Goal: Task Accomplishment & Management: Use online tool/utility

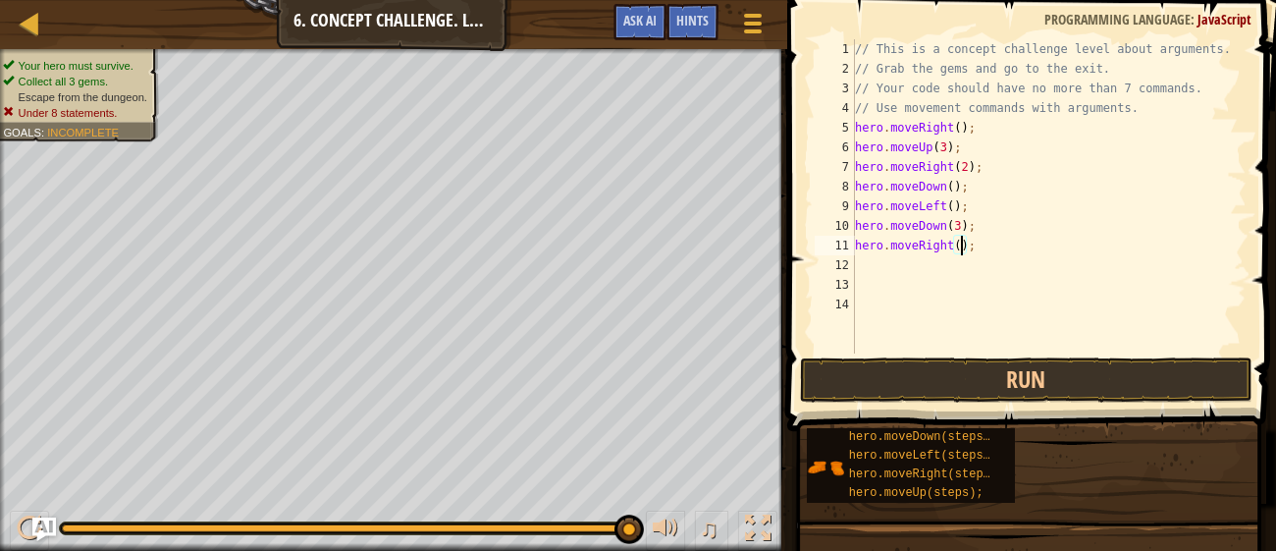
scroll to position [9, 0]
click at [1010, 386] on button "Run" at bounding box center [1026, 379] width 452 height 45
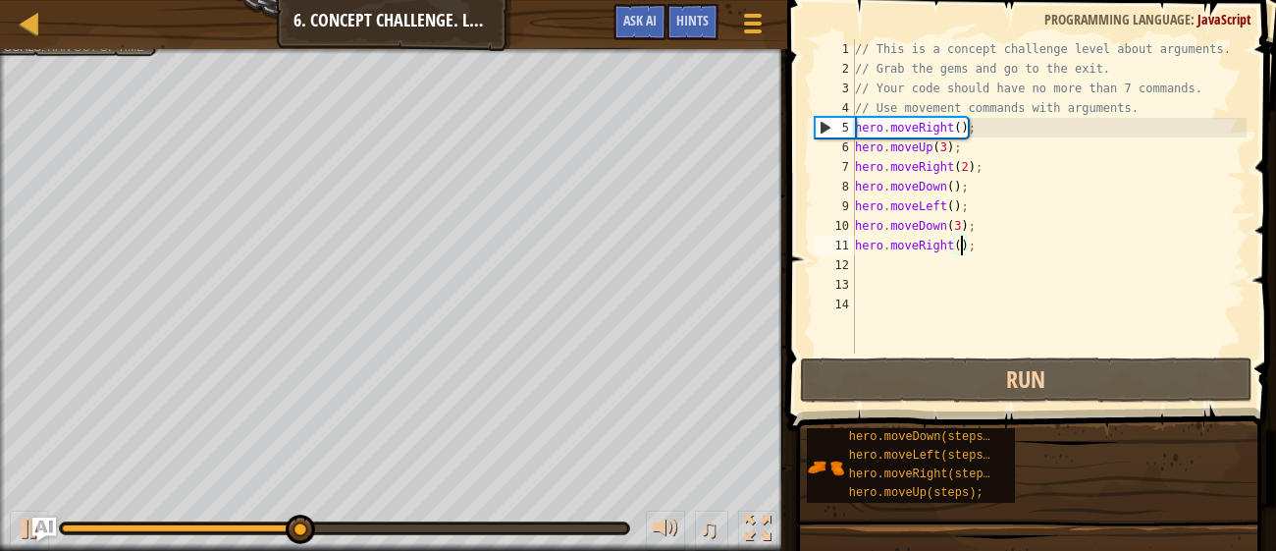
click at [907, 253] on div "// This is a concept challenge level about arguments. // Grab the gems and go t…" at bounding box center [1049, 215] width 396 height 353
click at [860, 272] on div "// This is a concept challenge level about arguments. // Grab the gems and go t…" at bounding box center [1049, 215] width 396 height 353
type textarea "h"
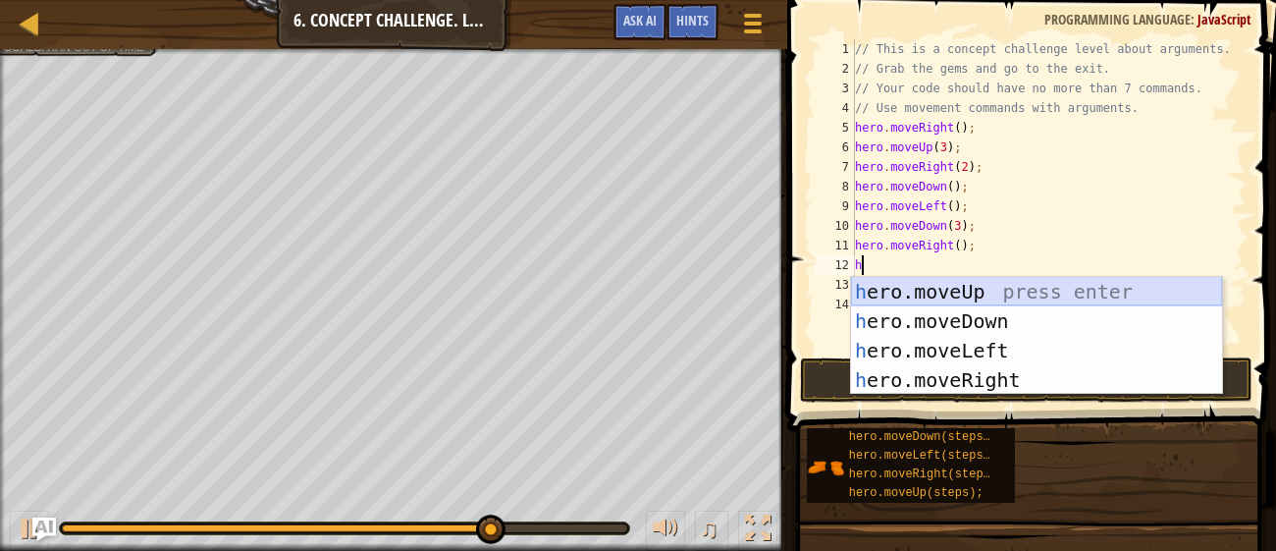
click at [904, 288] on div "h ero.moveUp press enter h ero.moveDown press enter h ero.moveLeft press enter …" at bounding box center [1036, 365] width 371 height 177
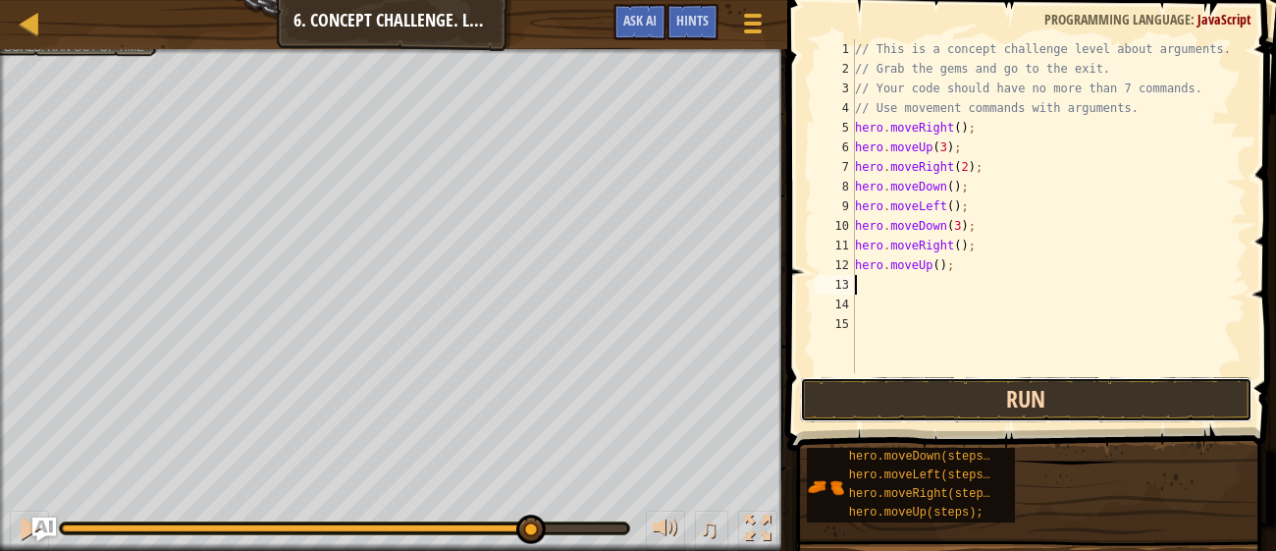
click at [962, 399] on button "Run" at bounding box center [1026, 399] width 452 height 45
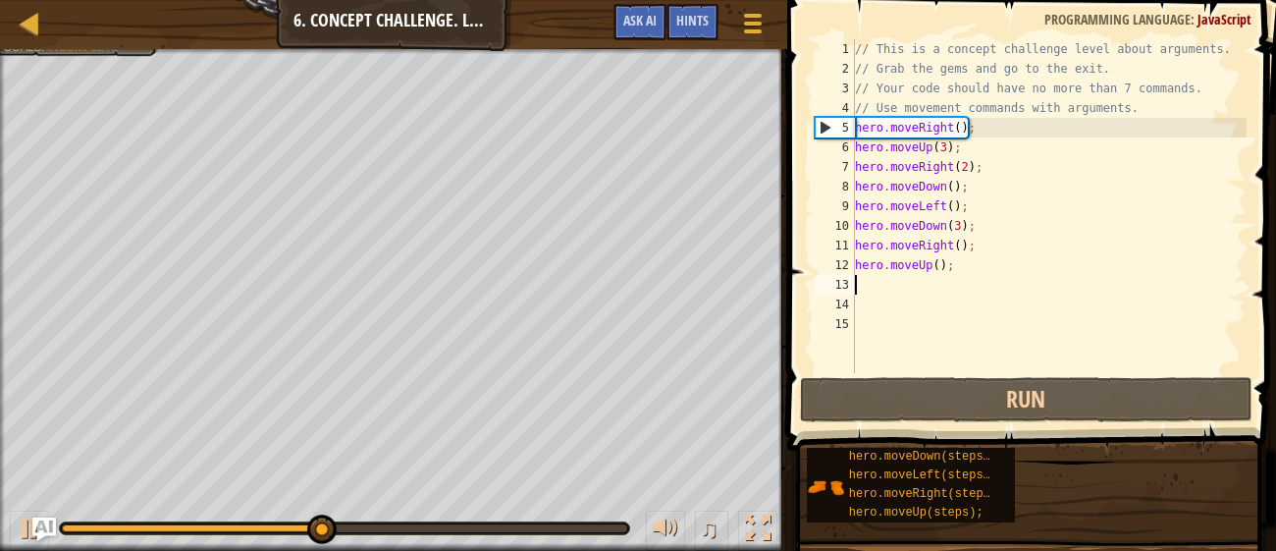
click at [938, 266] on div "// This is a concept challenge level about arguments. // Grab the gems and go t…" at bounding box center [1049, 225] width 396 height 373
type textarea "hero.moveUp(2);"
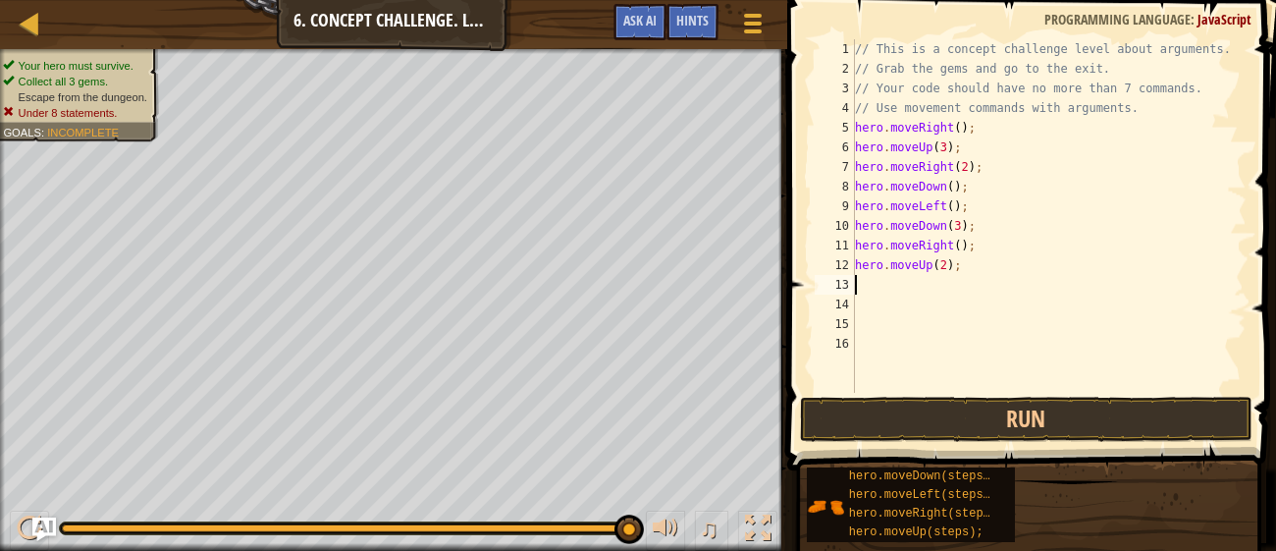
click at [944, 264] on div "// This is a concept challenge level about arguments. // Grab the gems and go t…" at bounding box center [1049, 235] width 396 height 393
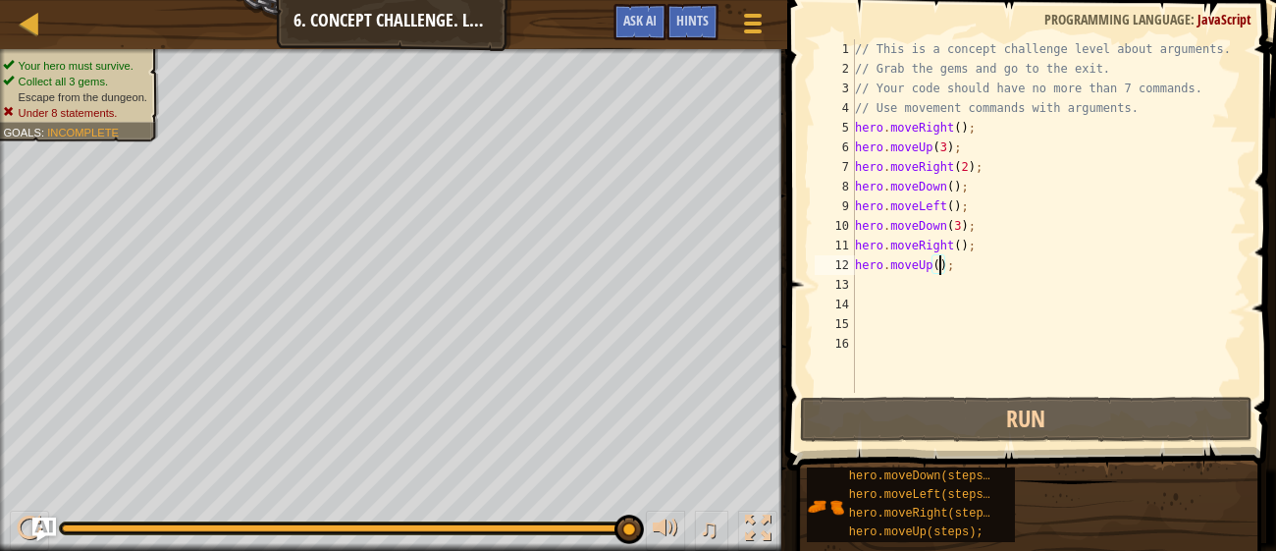
type textarea "hero.moveUp(3);"
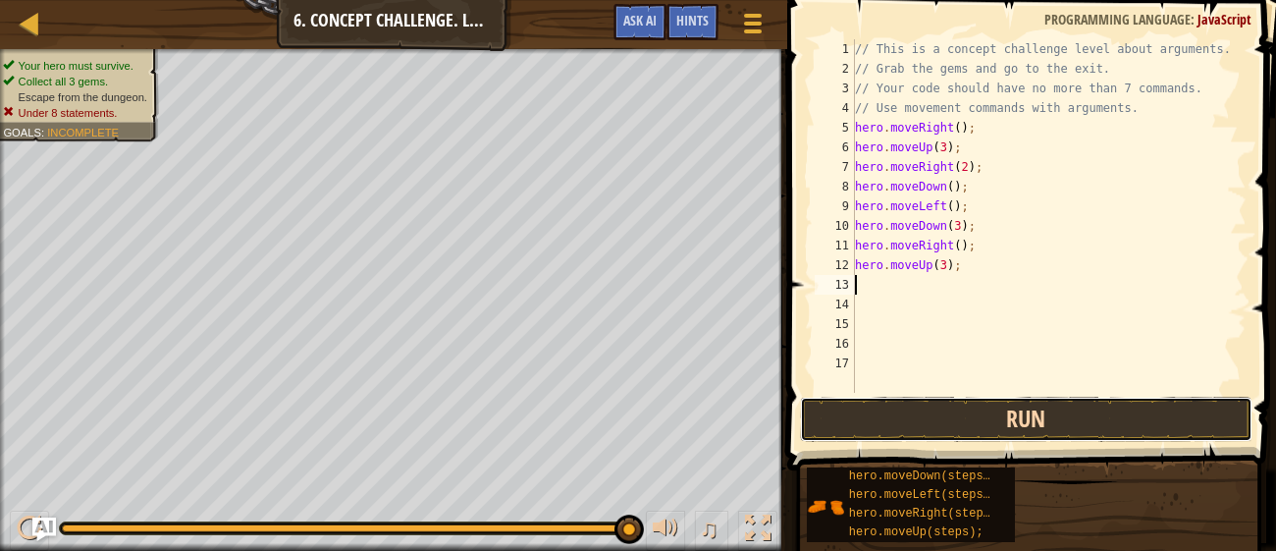
click at [1024, 440] on button "Run" at bounding box center [1026, 419] width 452 height 45
click at [1211, 403] on button "Run" at bounding box center [1026, 419] width 452 height 45
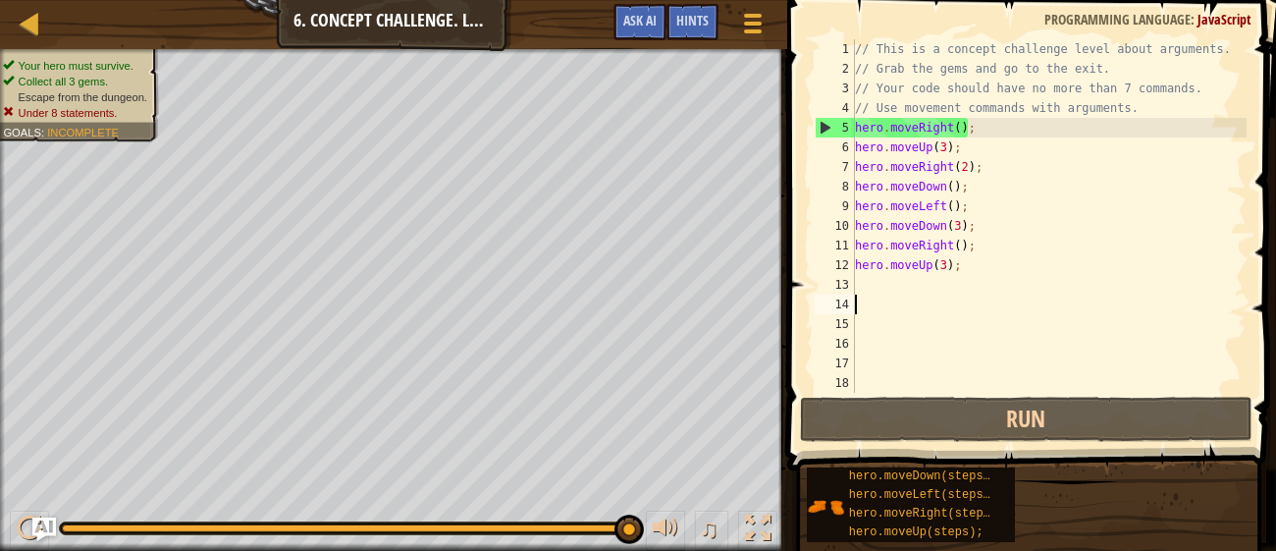
click at [1053, 307] on div "// This is a concept challenge level about arguments. // Grab the gems and go t…" at bounding box center [1049, 235] width 396 height 393
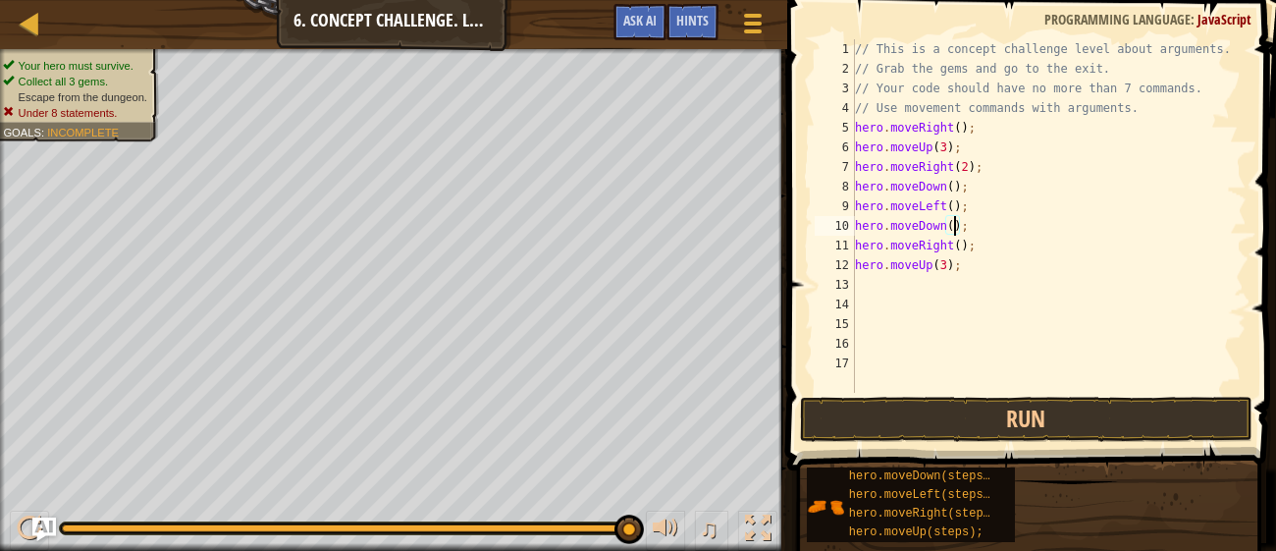
type textarea "hero.moveDown(2);"
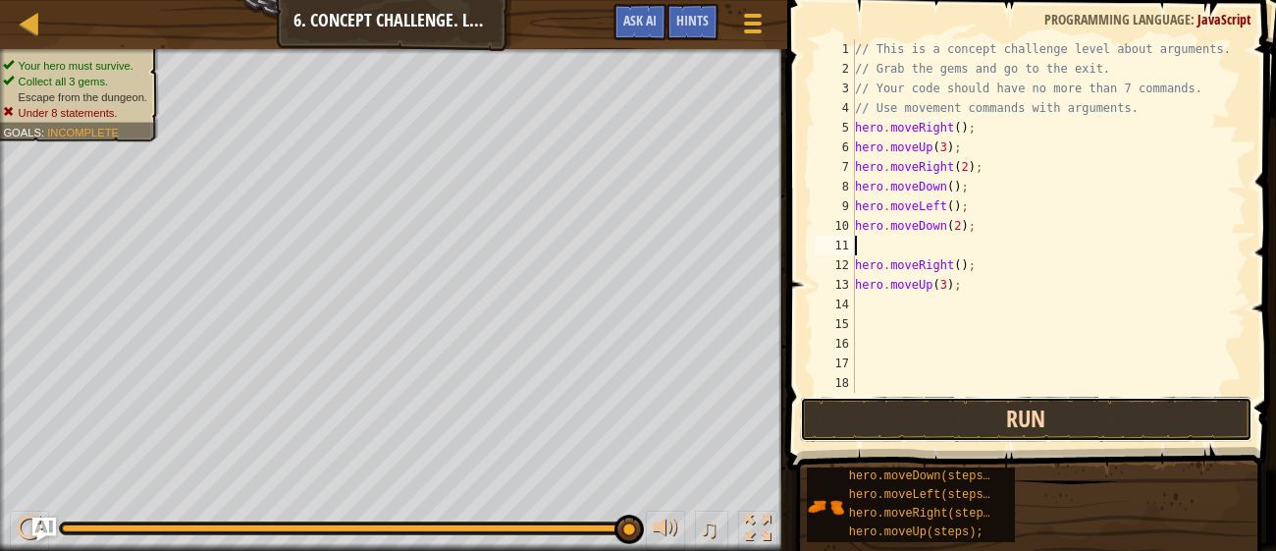
click at [1141, 422] on button "Run" at bounding box center [1026, 419] width 452 height 45
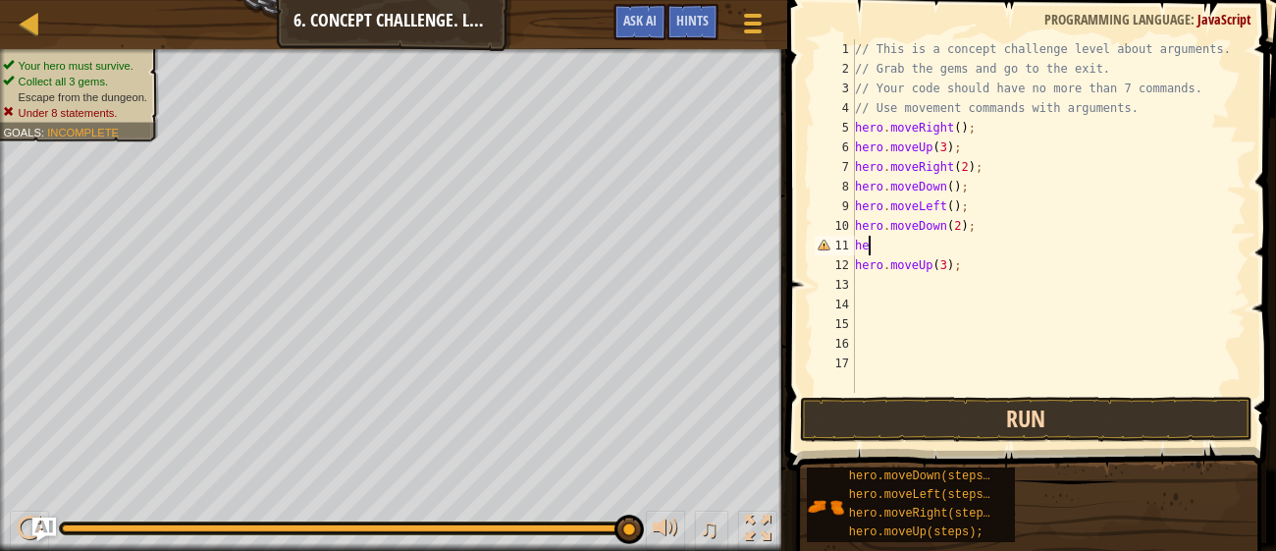
type textarea "h"
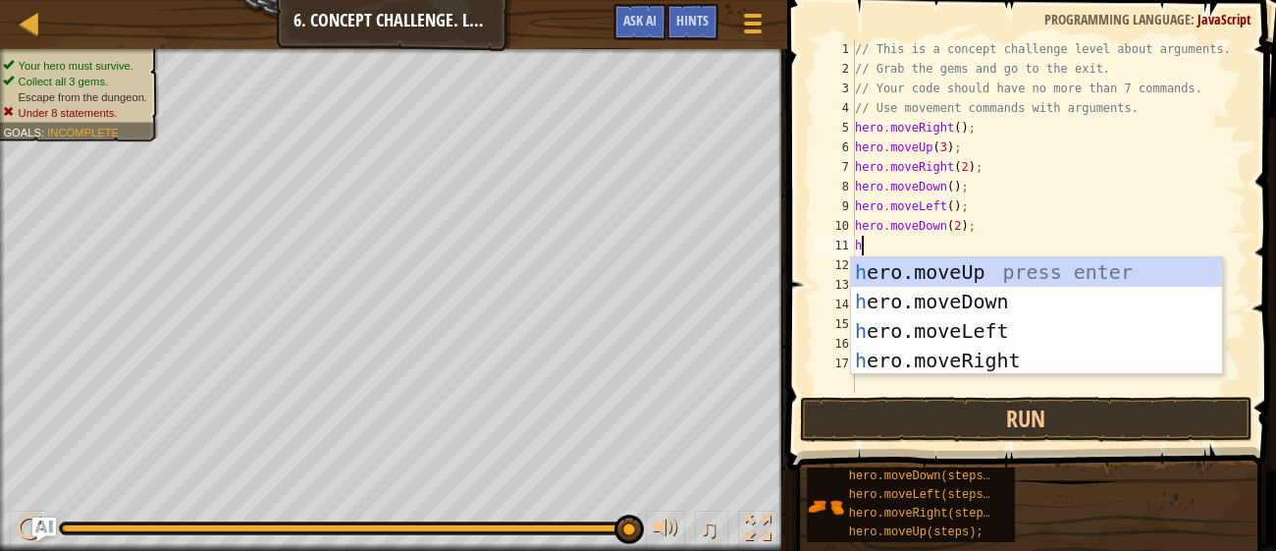
click at [1000, 337] on div "h ero.moveUp press enter h ero.moveDown press enter h ero.moveLeft press enter …" at bounding box center [1036, 345] width 371 height 177
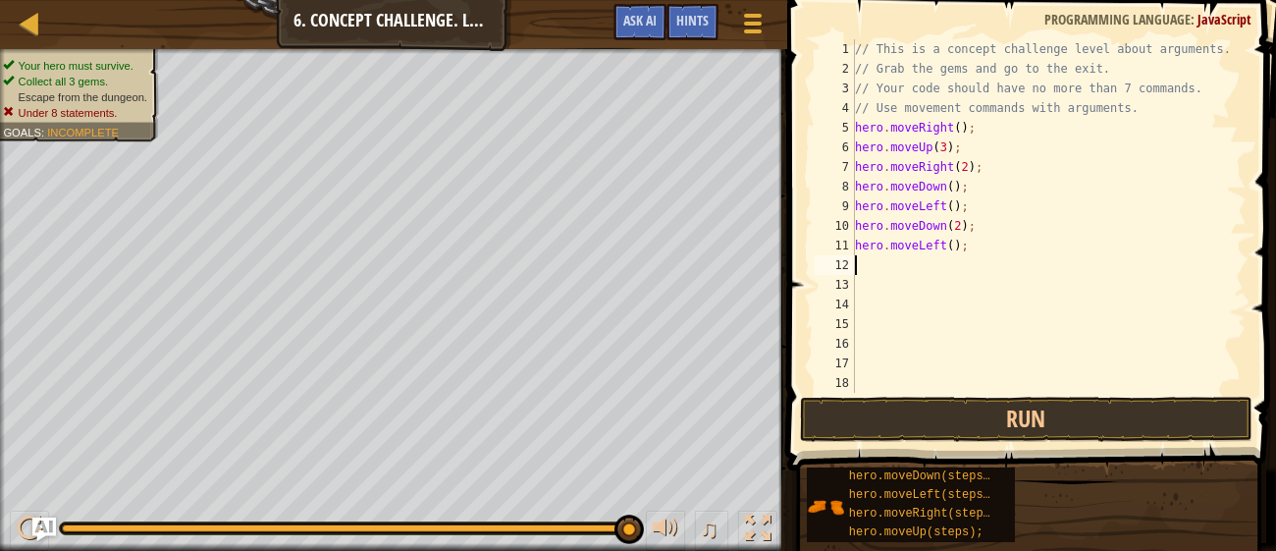
click at [940, 247] on div "// This is a concept challenge level about arguments. // Grab the gems and go t…" at bounding box center [1049, 235] width 396 height 393
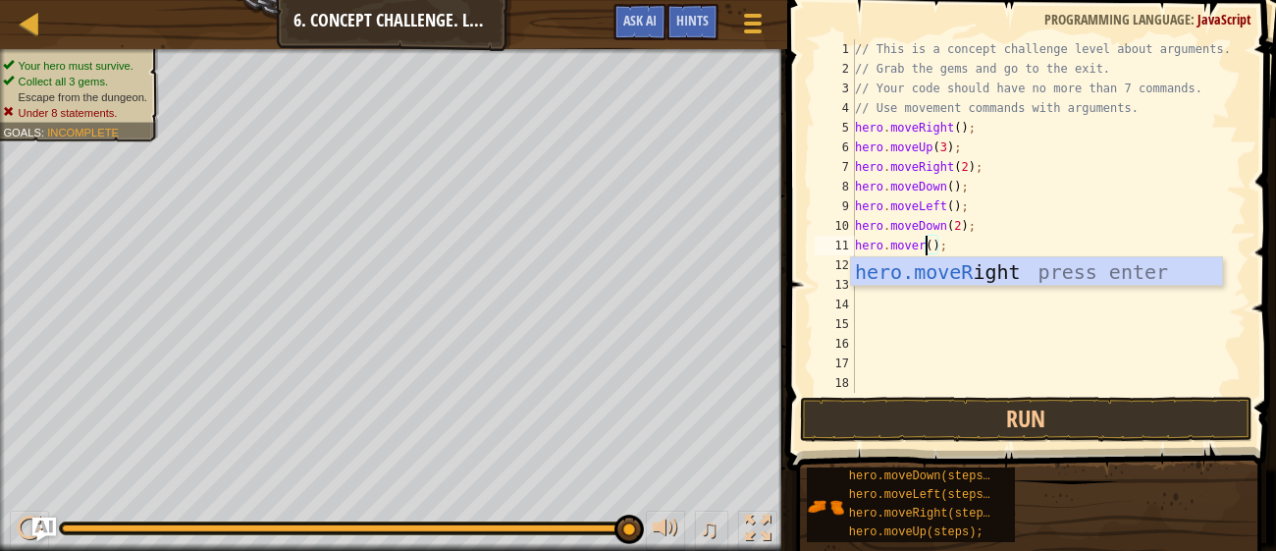
click at [1094, 272] on div "hero.moveR ight press enter" at bounding box center [1036, 301] width 371 height 88
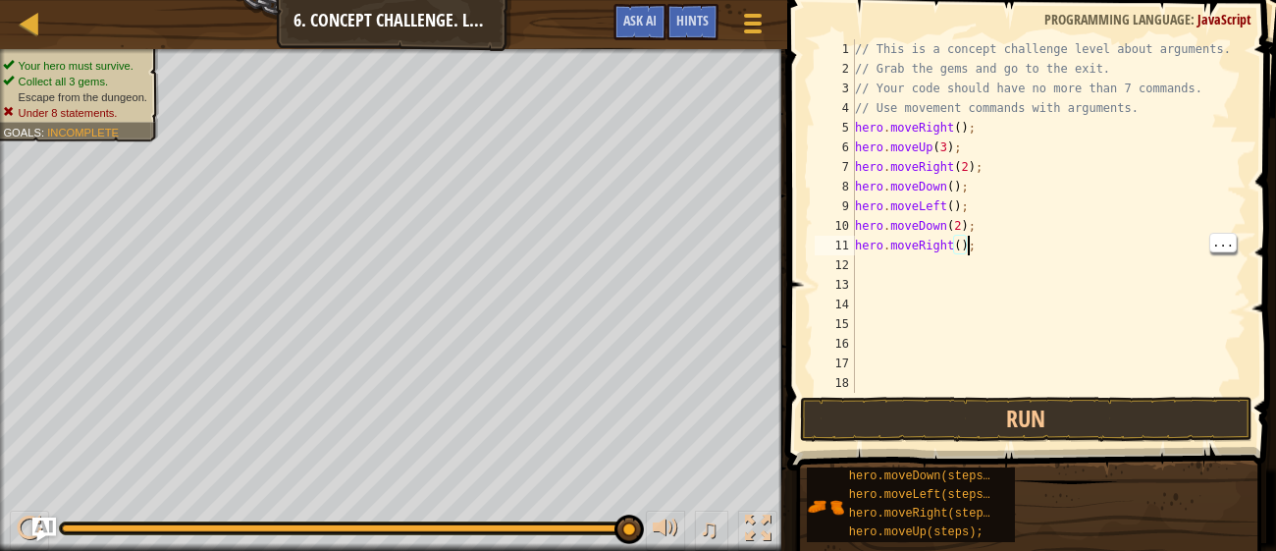
click at [959, 246] on div "// This is a concept challenge level about arguments. // Grab the gems and go t…" at bounding box center [1049, 235] width 396 height 393
type textarea "hero.moveRight(2);"
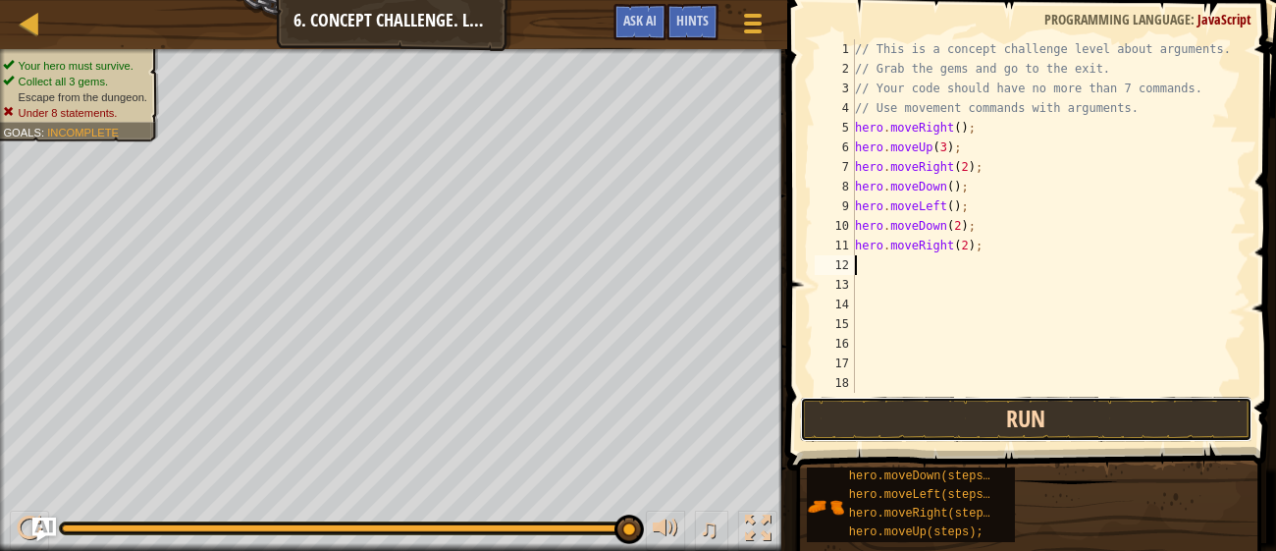
click at [1159, 411] on button "Run" at bounding box center [1026, 419] width 452 height 45
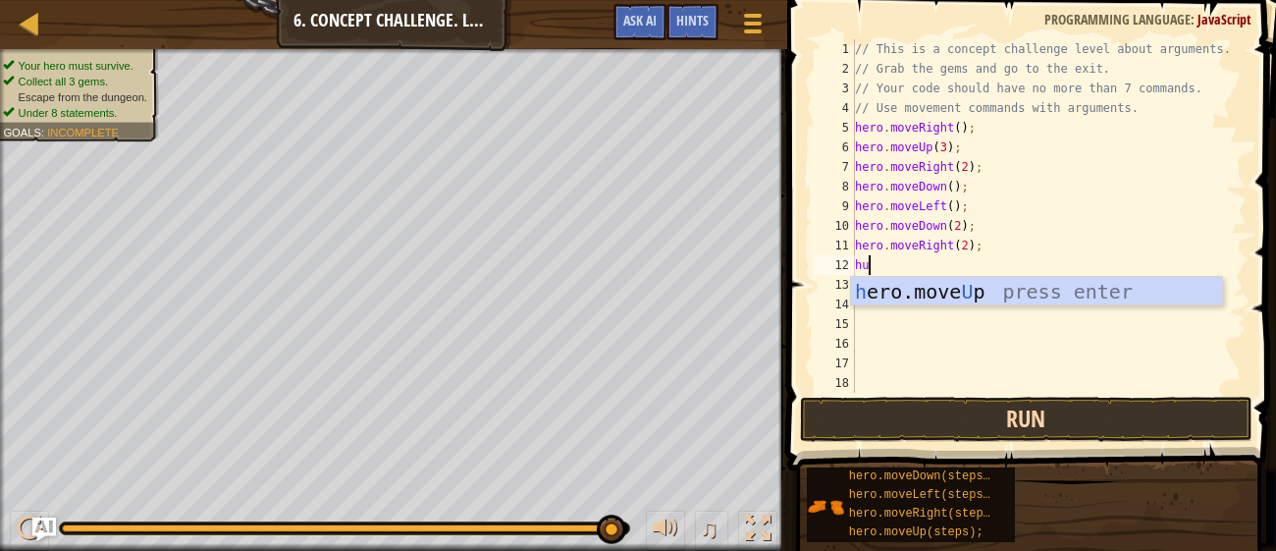
type textarea "h"
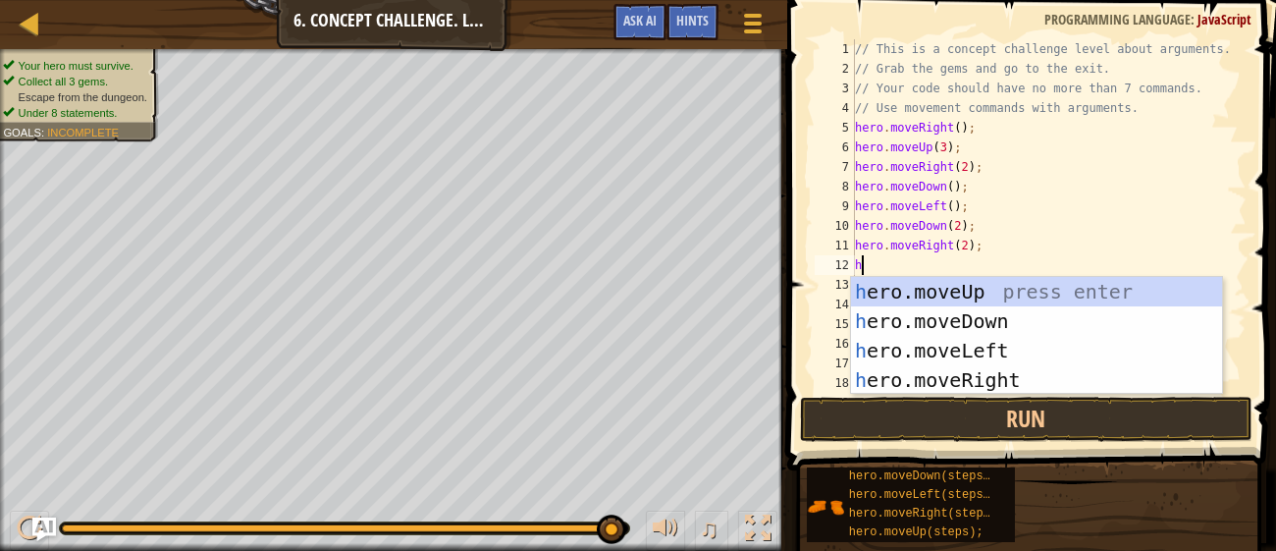
click at [1103, 294] on div "h ero.moveUp press enter h ero.moveDown press enter h ero.moveLeft press enter …" at bounding box center [1036, 365] width 371 height 177
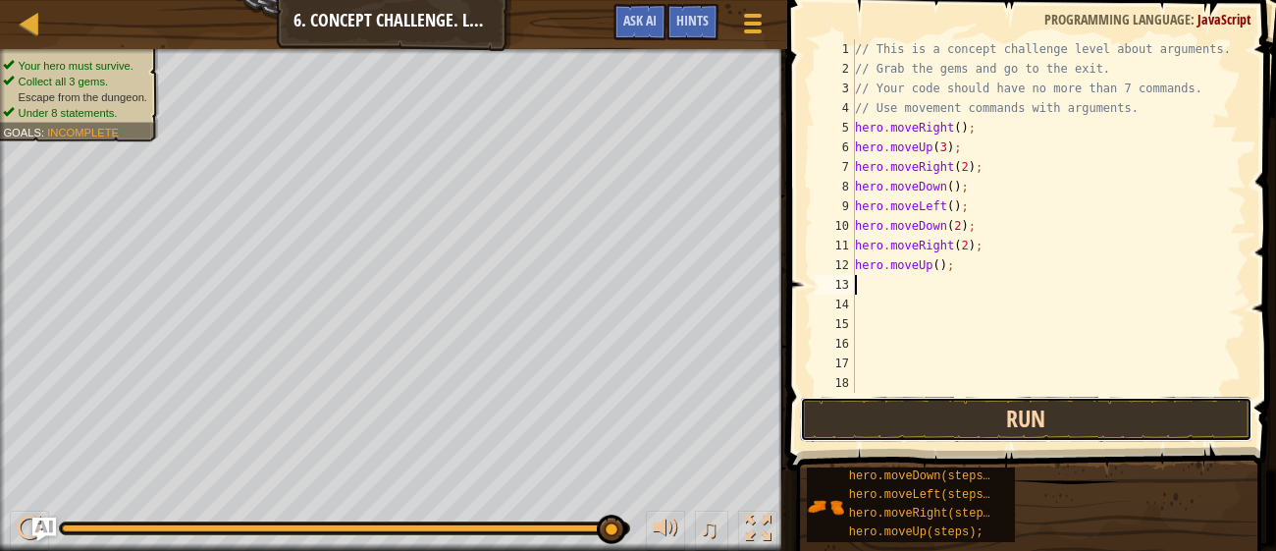
click at [1160, 404] on button "Run" at bounding box center [1026, 419] width 452 height 45
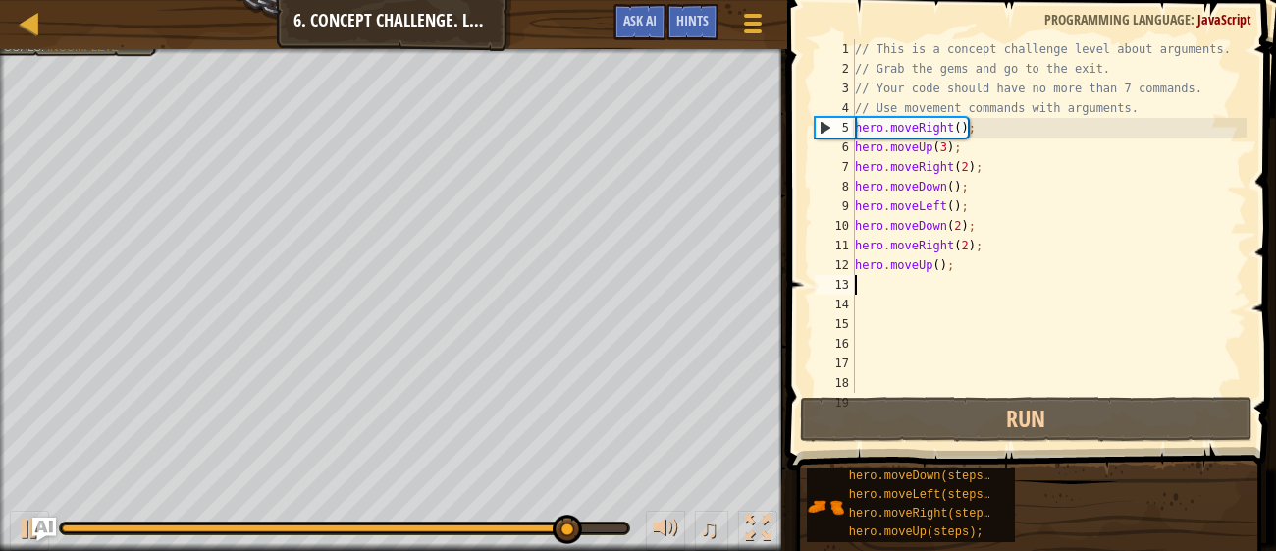
click at [935, 266] on div "// This is a concept challenge level about arguments. // Grab the gems and go t…" at bounding box center [1049, 235] width 396 height 393
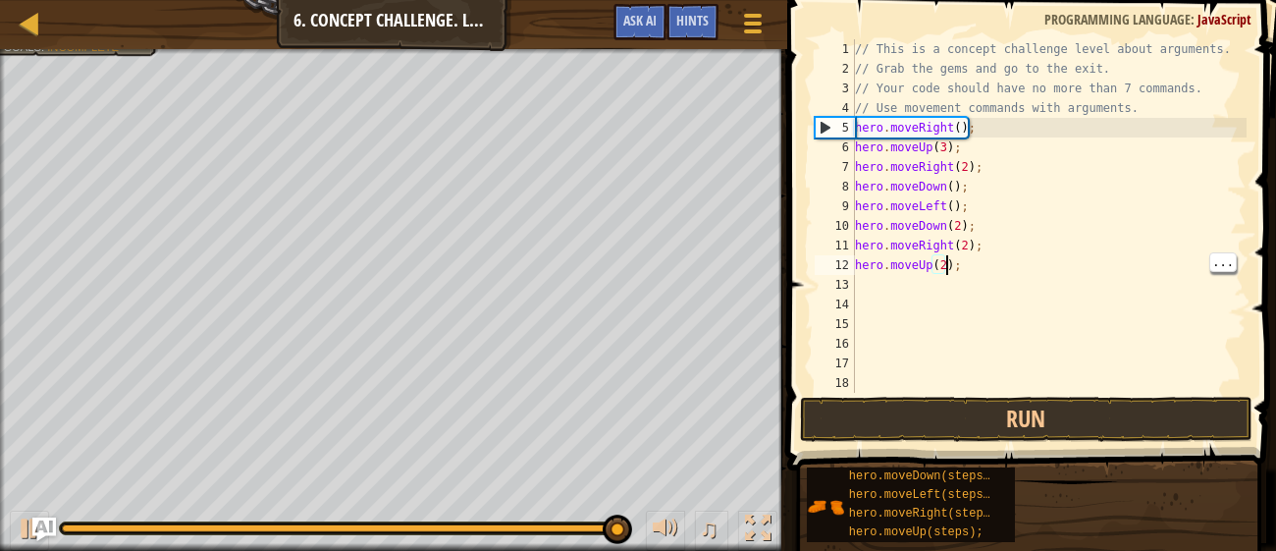
scroll to position [9, 7]
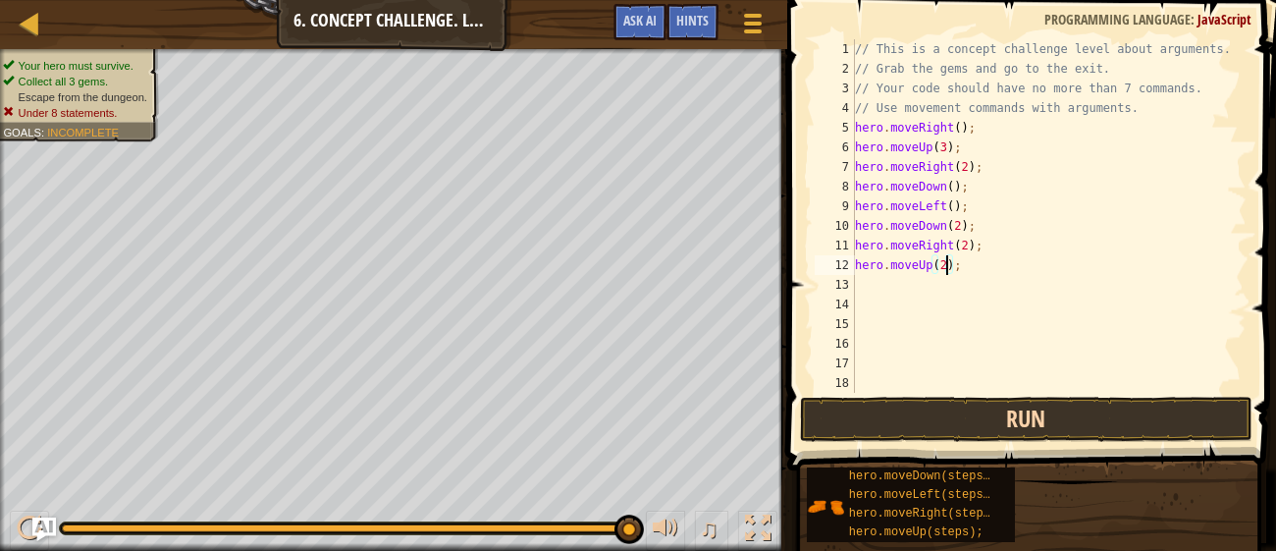
type textarea "hero.moveUp(2);"
click at [1174, 405] on button "Run" at bounding box center [1026, 419] width 452 height 45
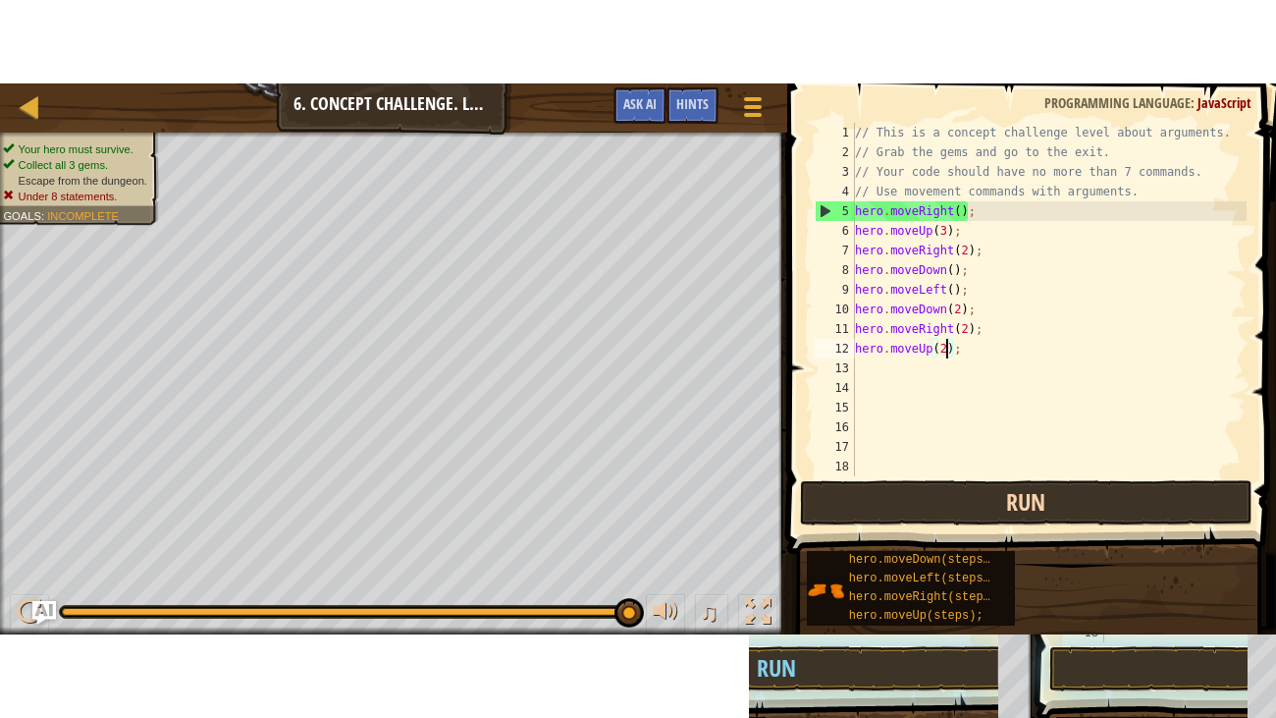
scroll to position [9, 0]
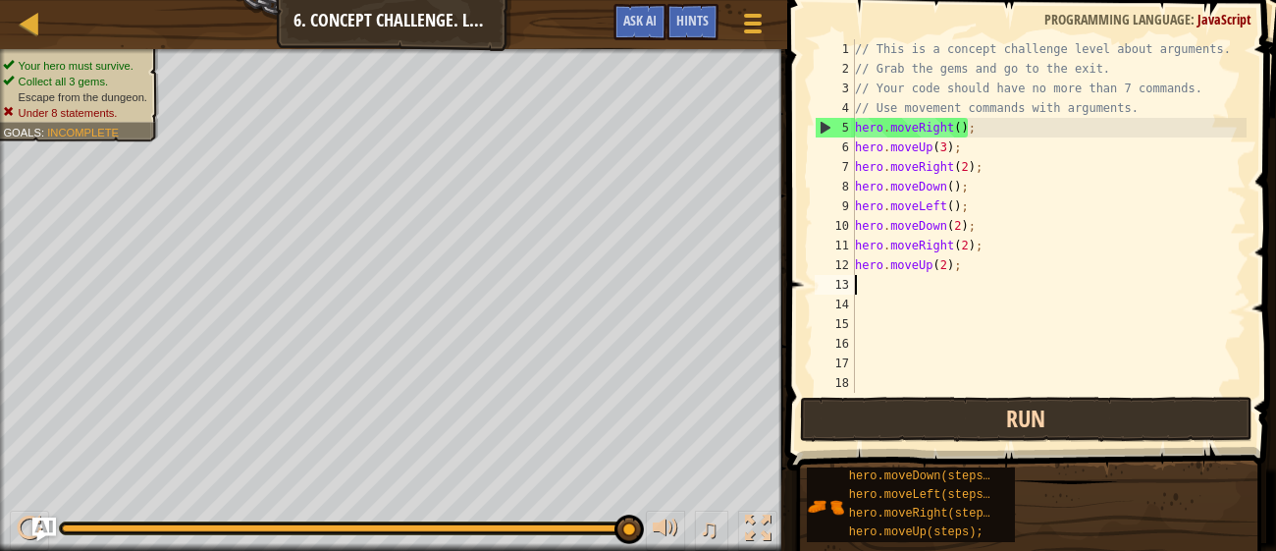
type textarea "h"
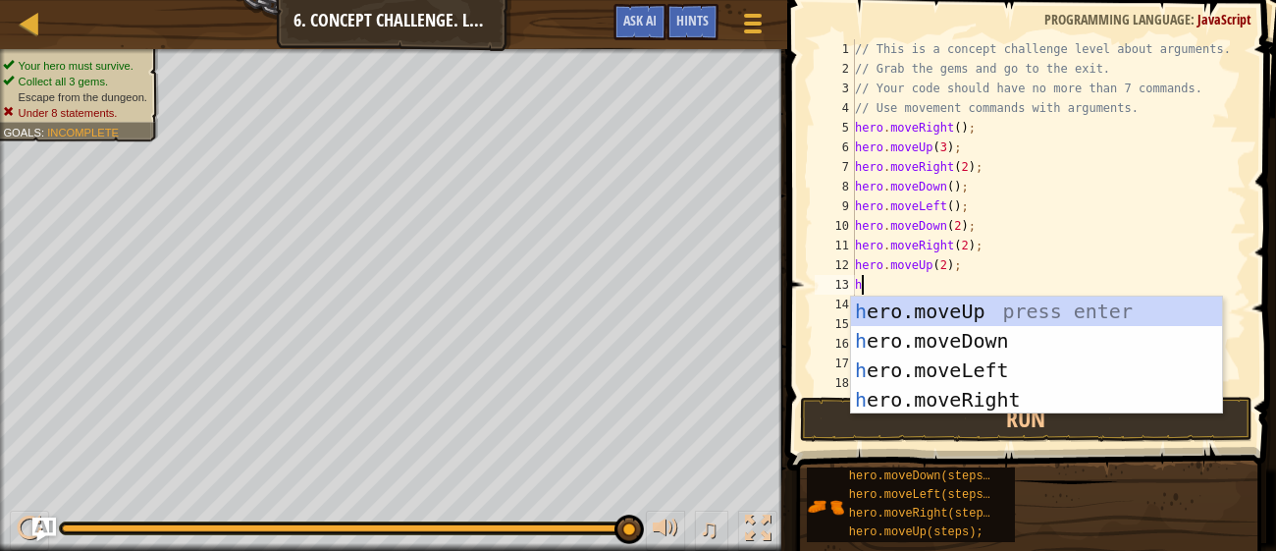
click at [995, 411] on div "h ero.moveUp press enter h ero.moveDown press enter h ero.moveLeft press enter …" at bounding box center [1036, 384] width 371 height 177
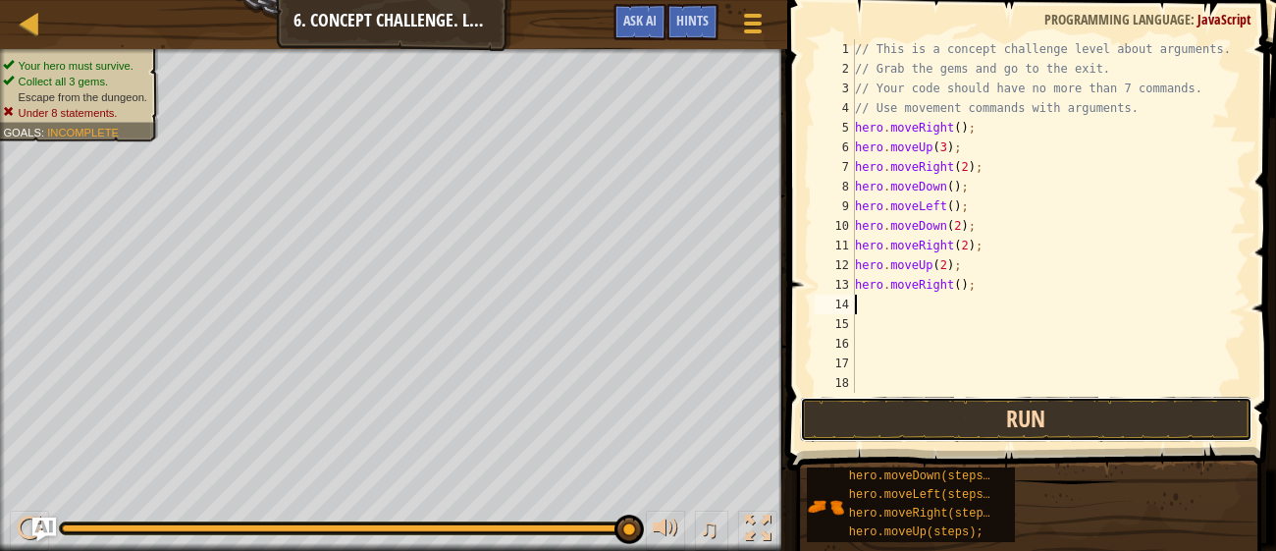
click at [1025, 414] on button "Run" at bounding box center [1026, 419] width 452 height 45
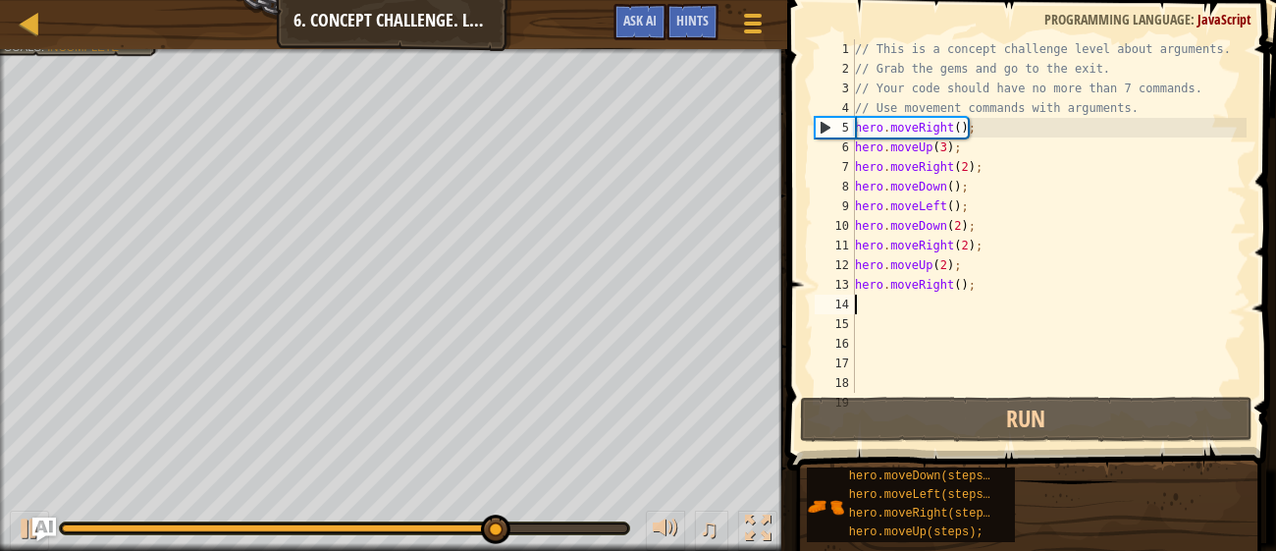
click at [781, 523] on div "♫" at bounding box center [393, 523] width 787 height 59
click at [762, 534] on div at bounding box center [758, 528] width 26 height 26
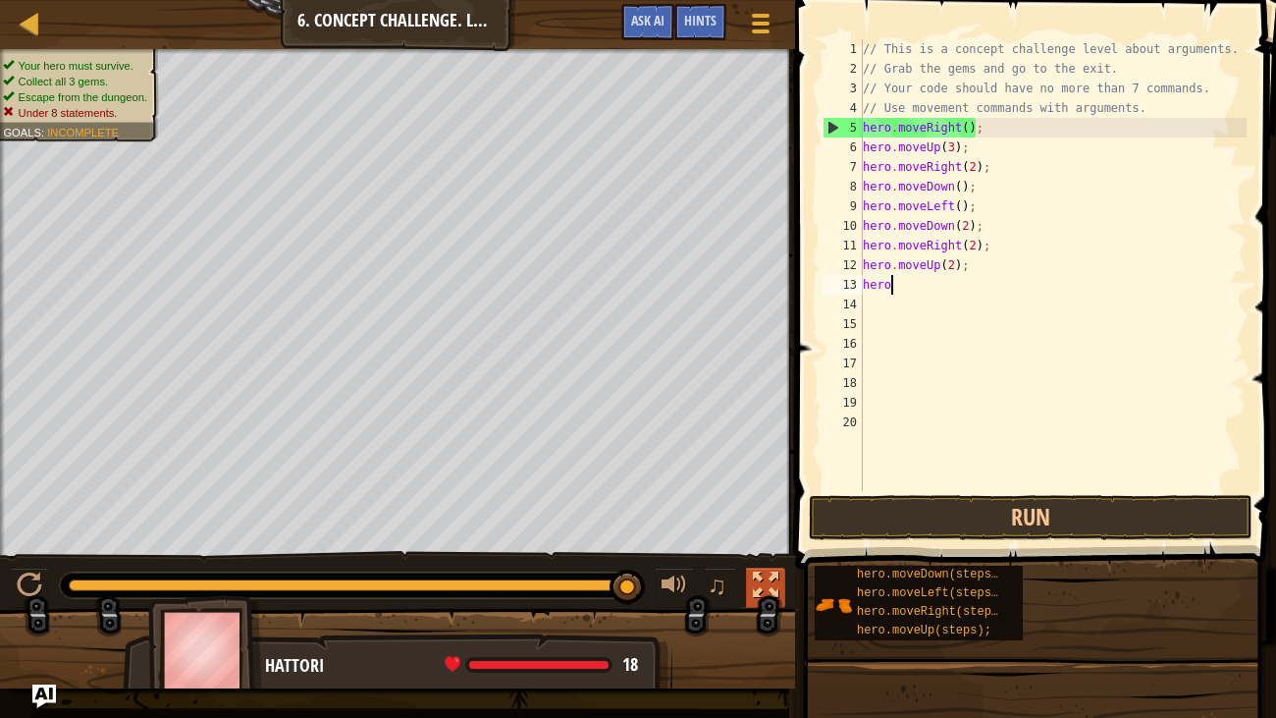
type textarea "h"
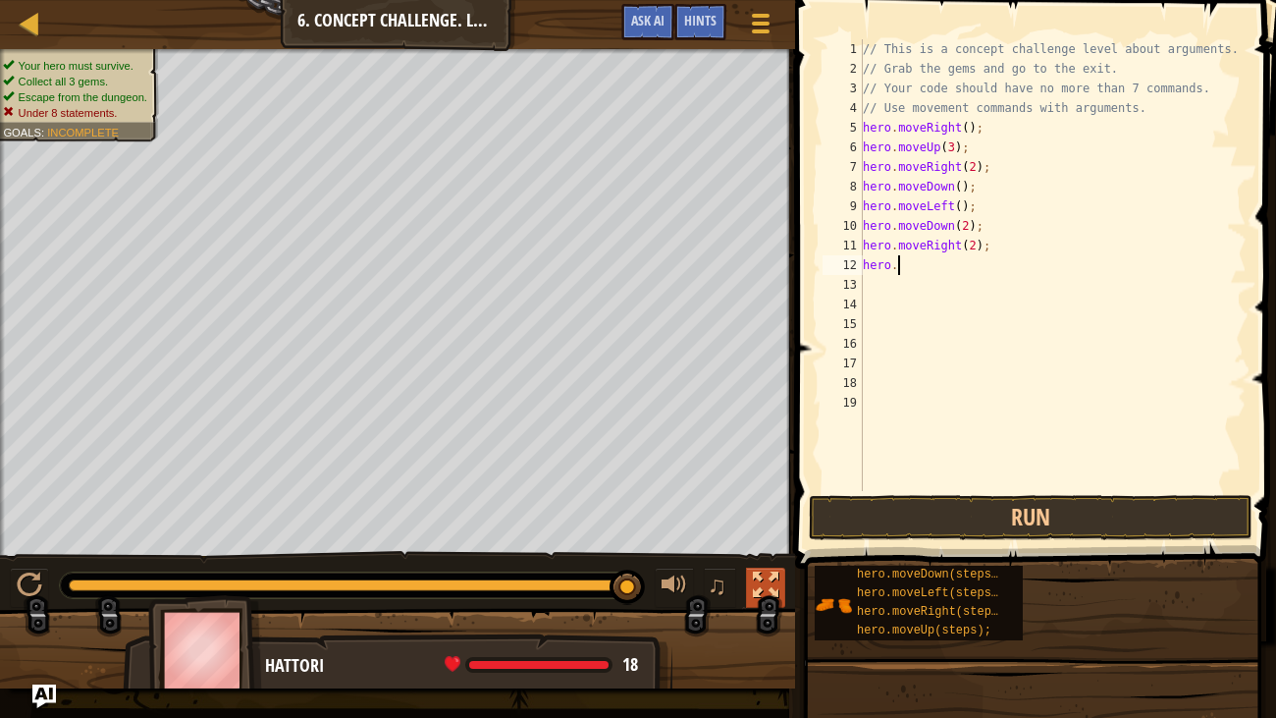
type textarea "h"
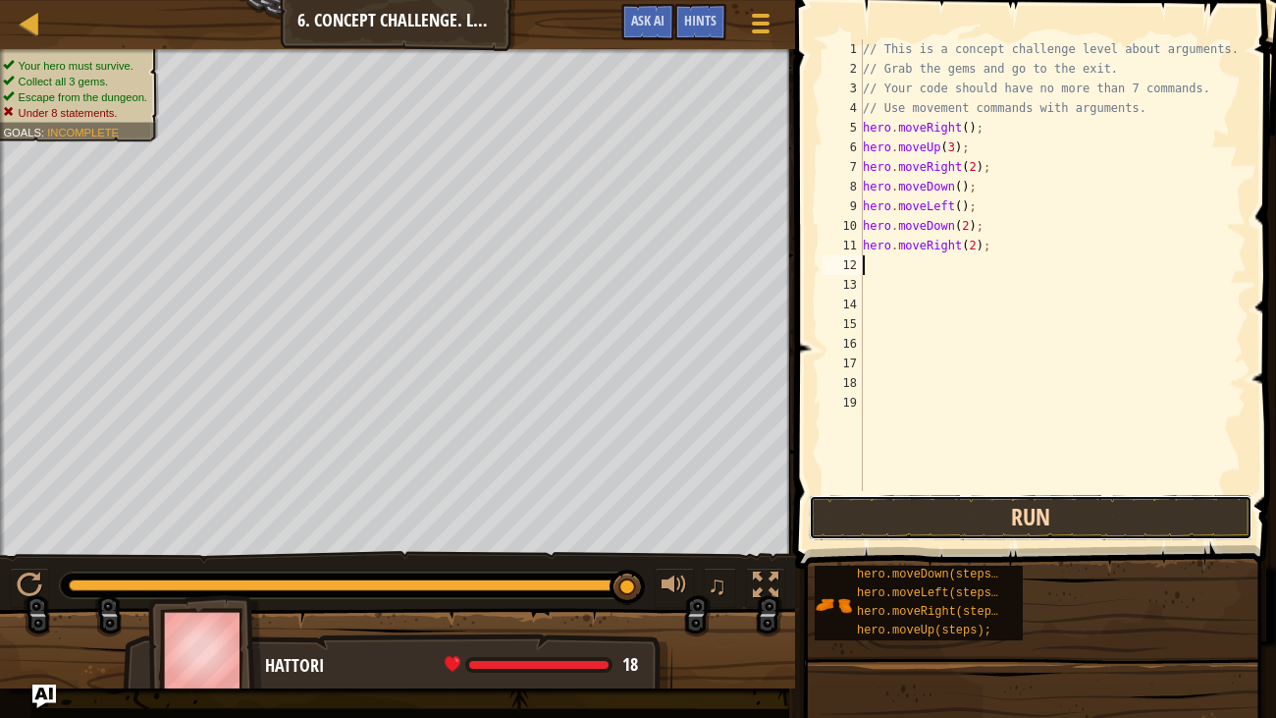
click at [1055, 515] on button "Run" at bounding box center [1031, 517] width 444 height 45
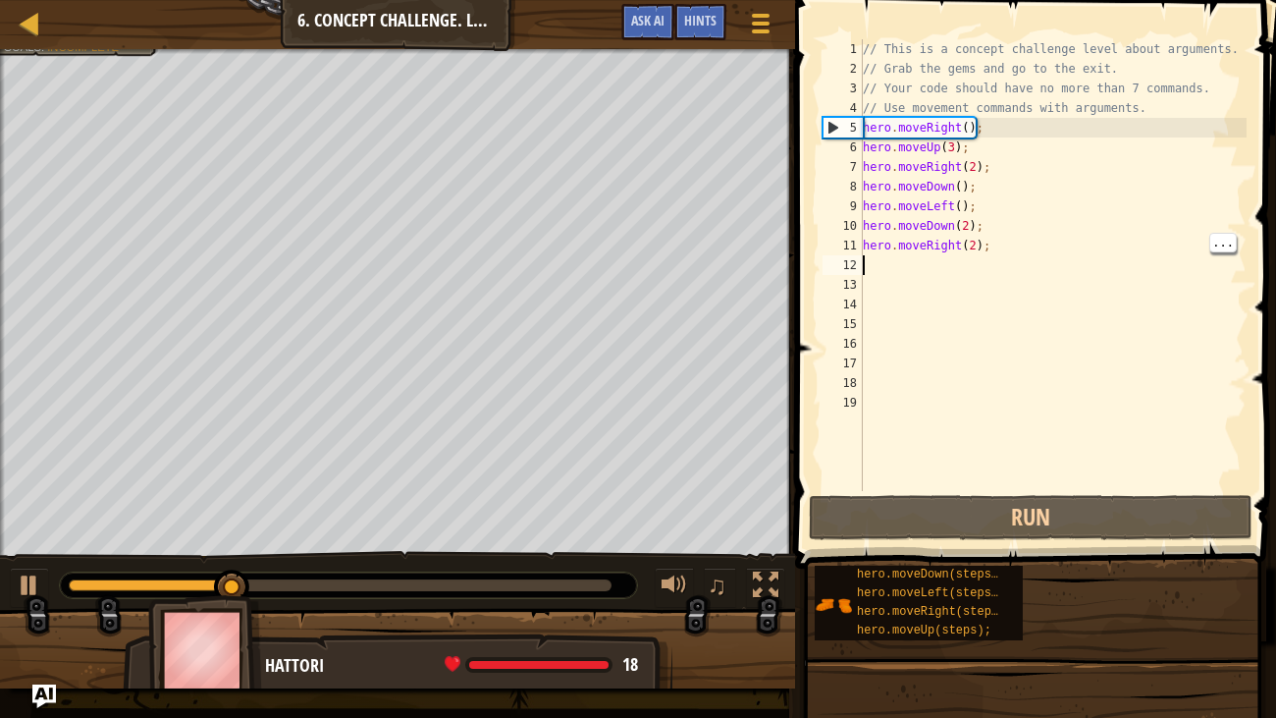
click at [960, 252] on div "// This is a concept challenge level about arguments. // Grab the gems and go t…" at bounding box center [1053, 284] width 388 height 491
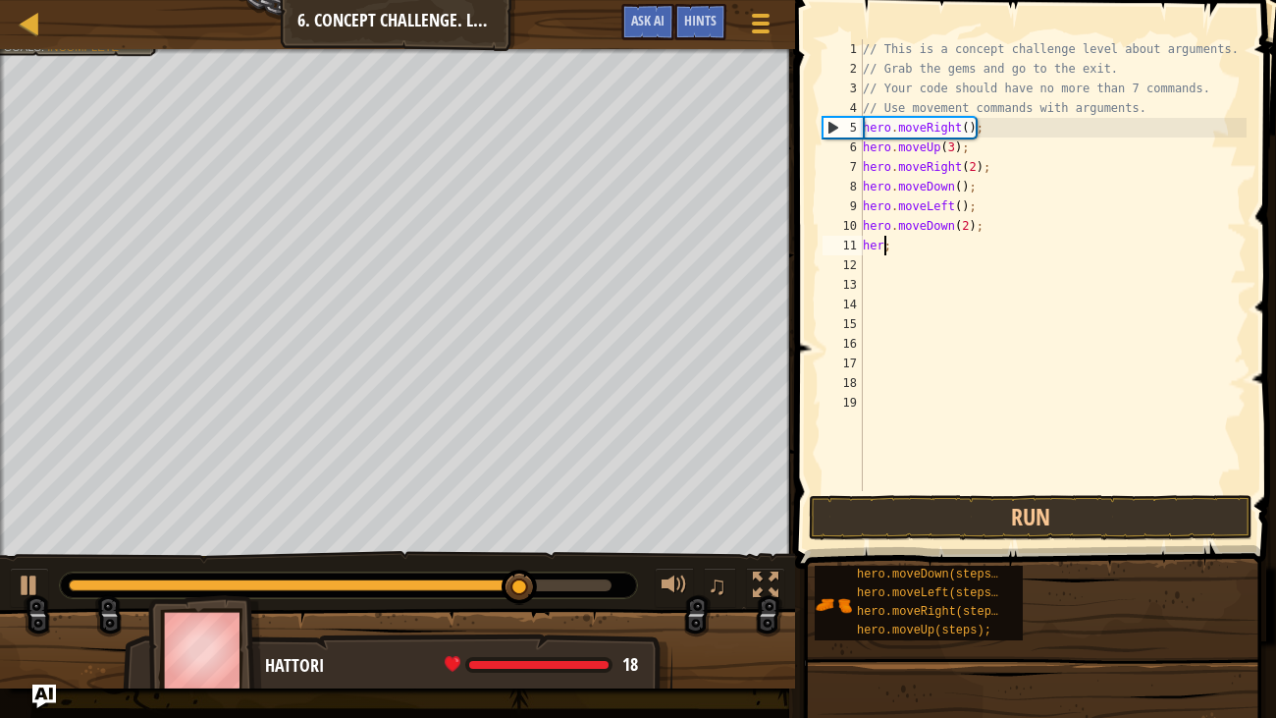
type textarea ";"
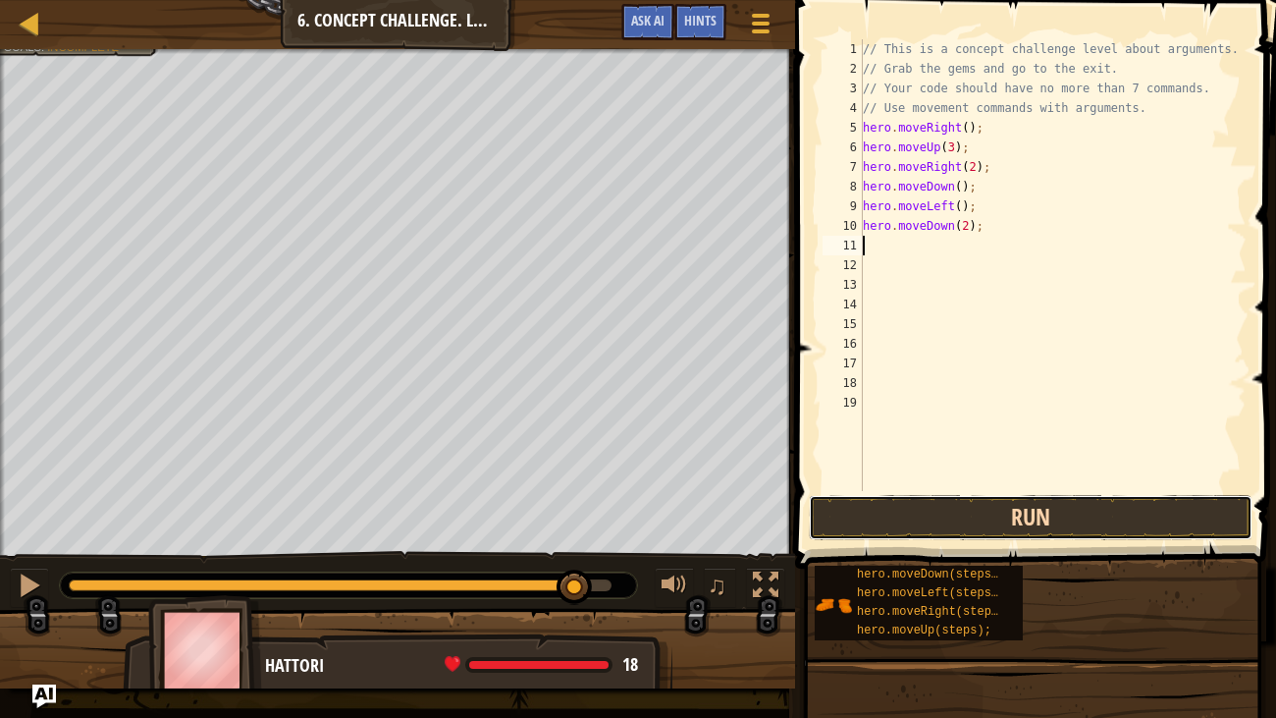
click at [1197, 505] on button "Run" at bounding box center [1031, 517] width 444 height 45
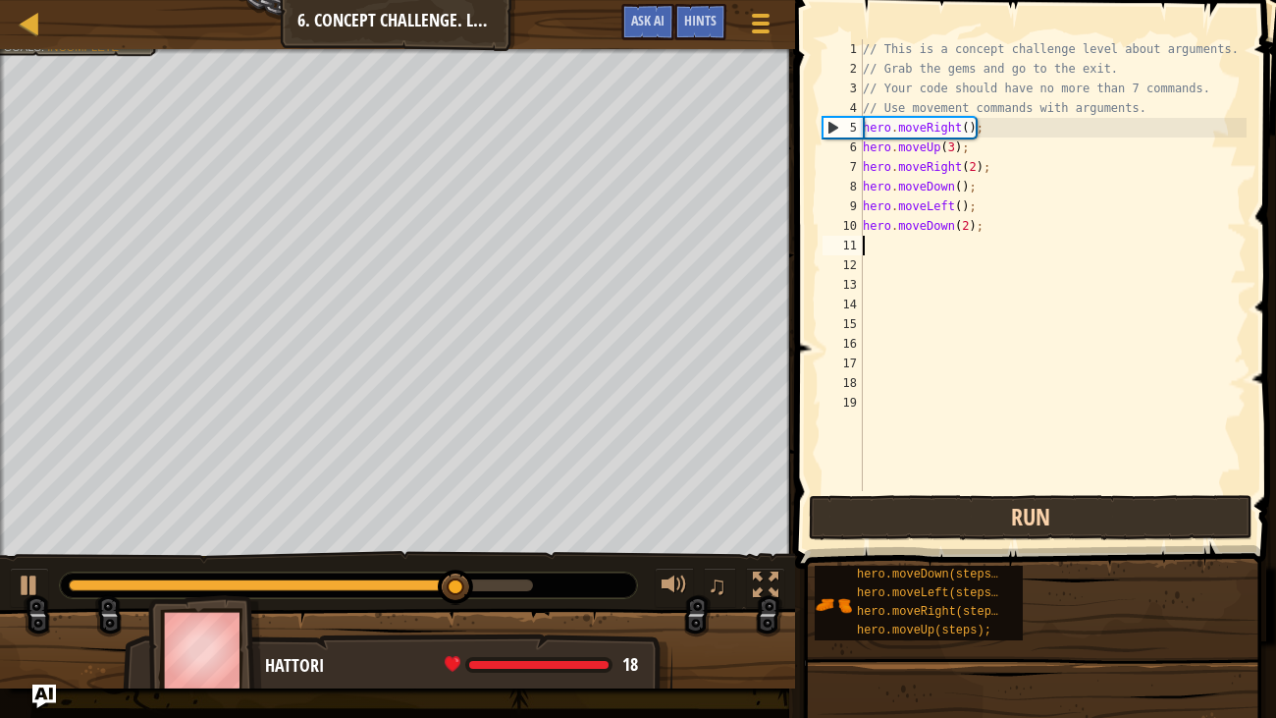
type textarea "h"
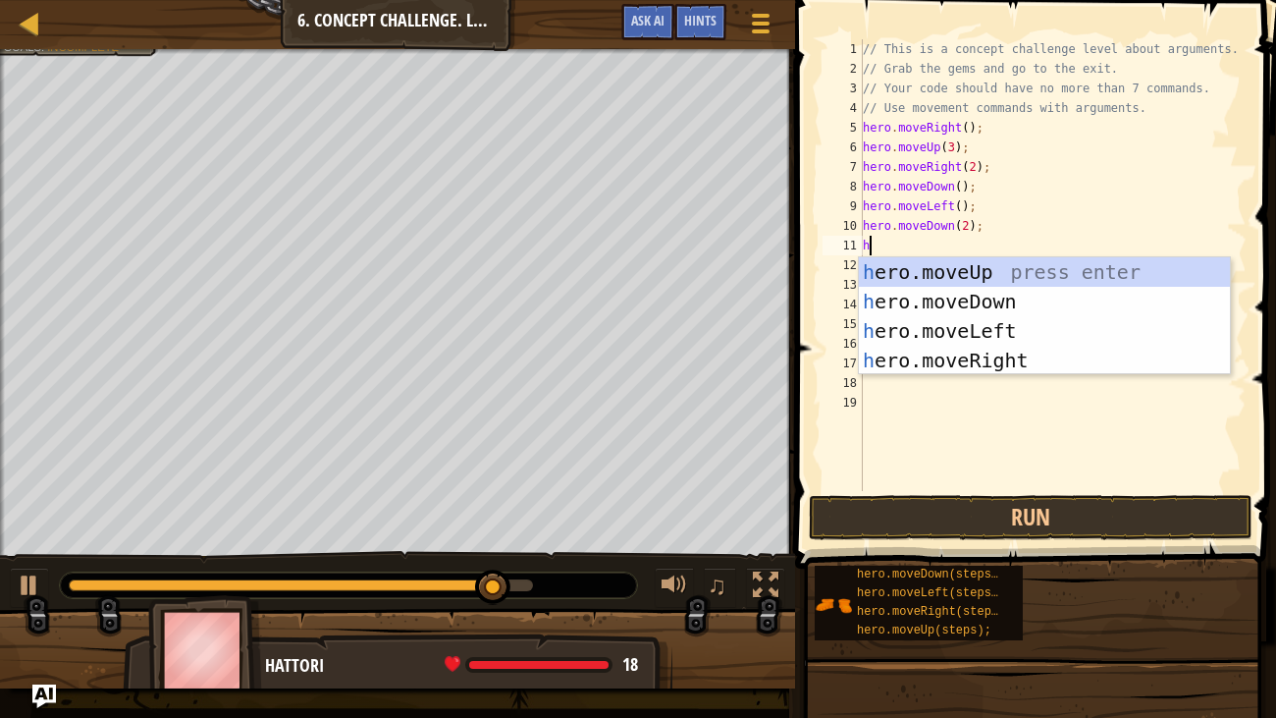
click at [987, 359] on div "h ero.moveUp press enter h ero.moveDown press enter h ero.moveLeft press enter …" at bounding box center [1044, 345] width 371 height 177
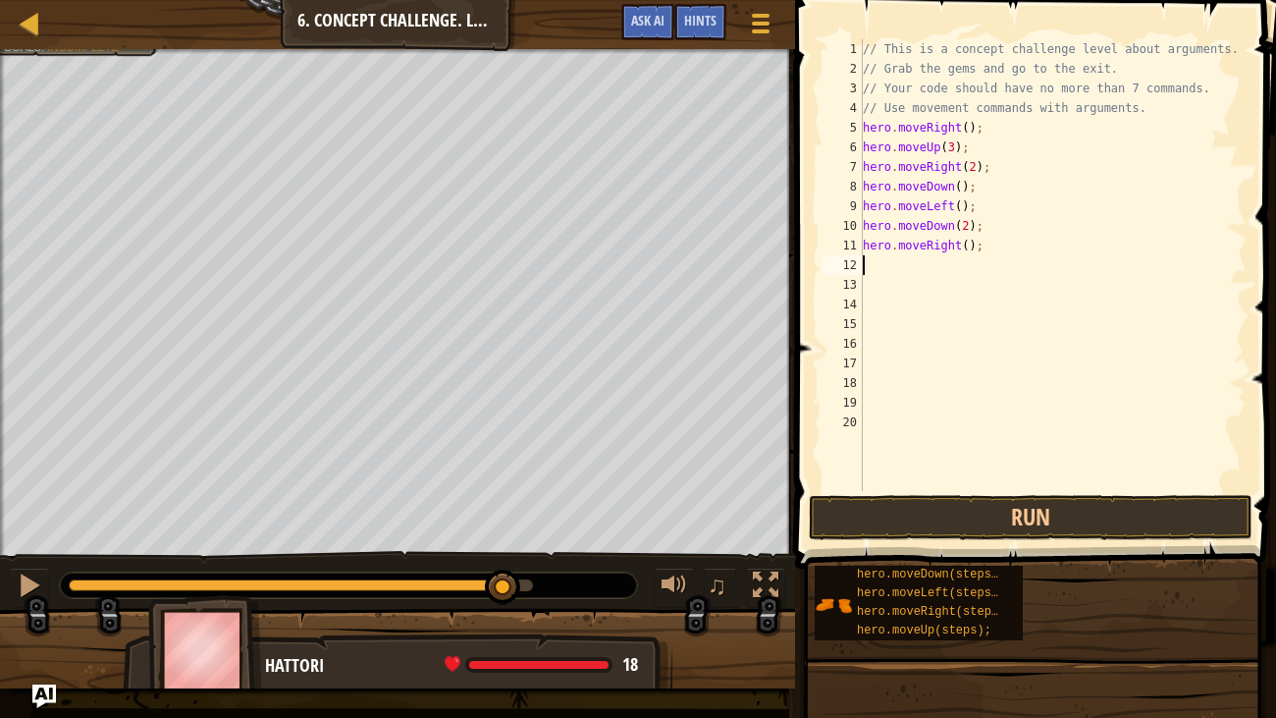
type textarea "h"
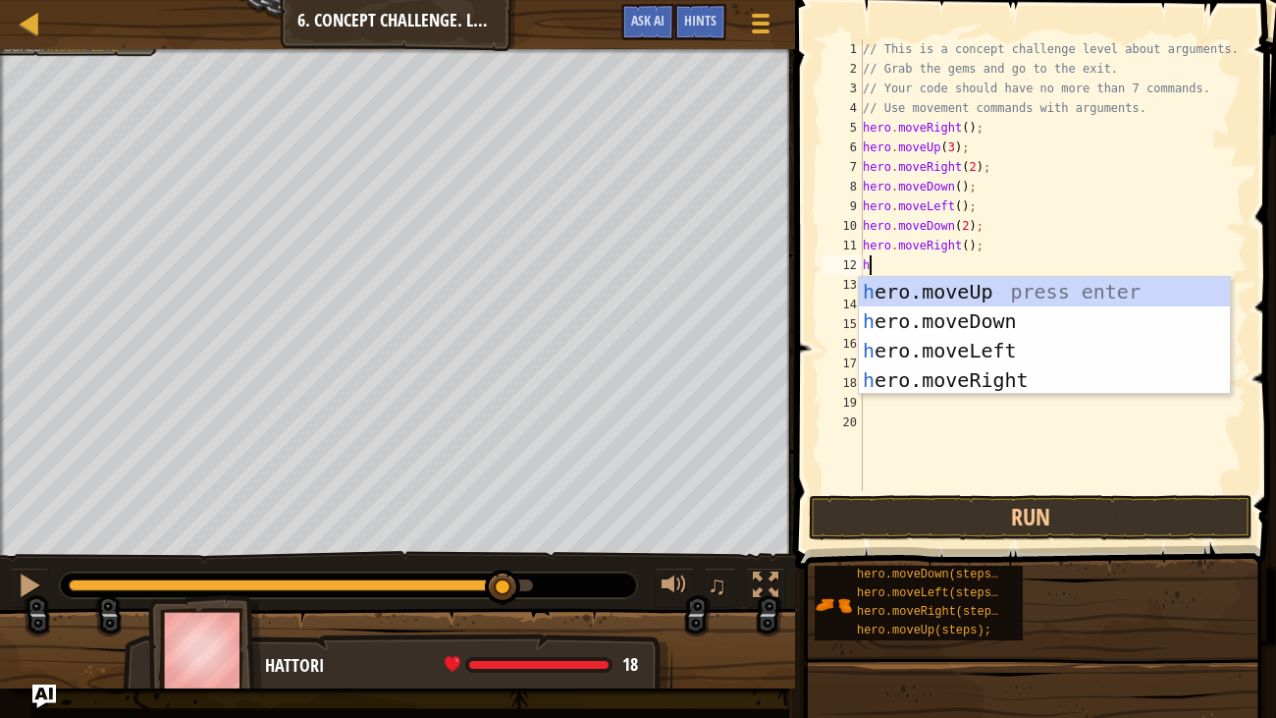
click at [969, 295] on div "h ero.moveUp press enter h ero.moveDown press enter h ero.moveLeft press enter …" at bounding box center [1044, 365] width 371 height 177
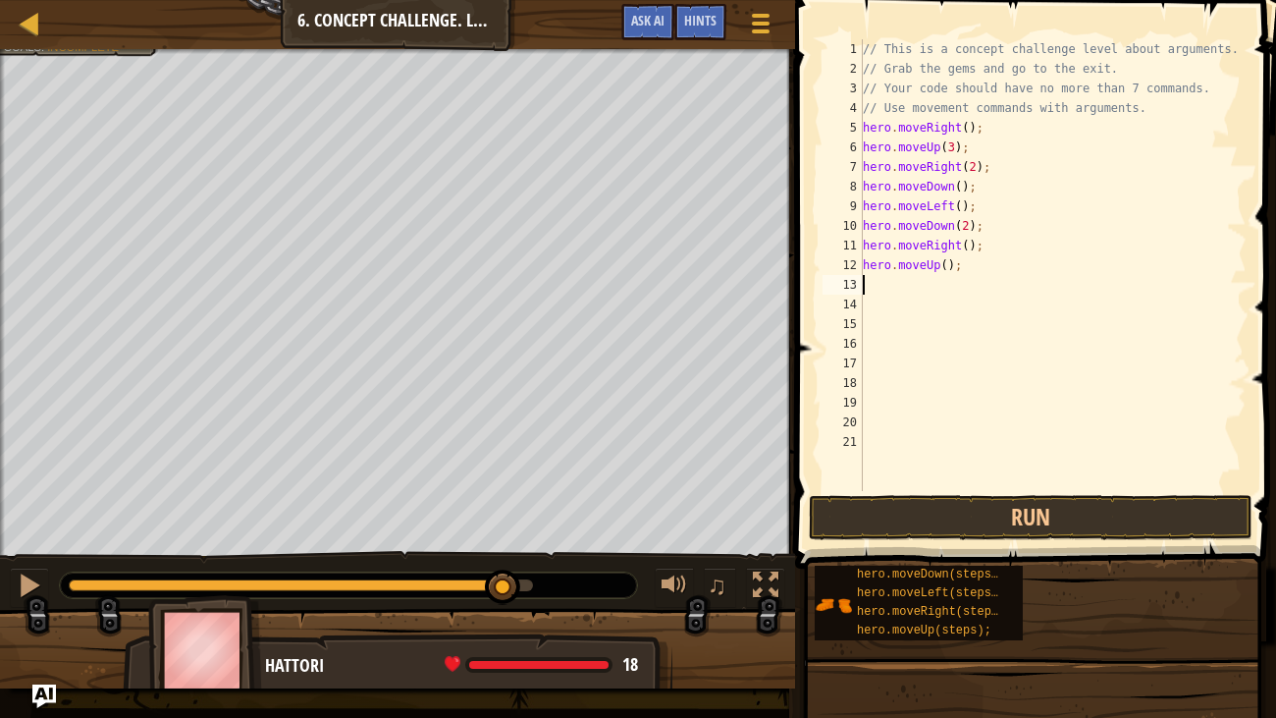
type textarea "h"
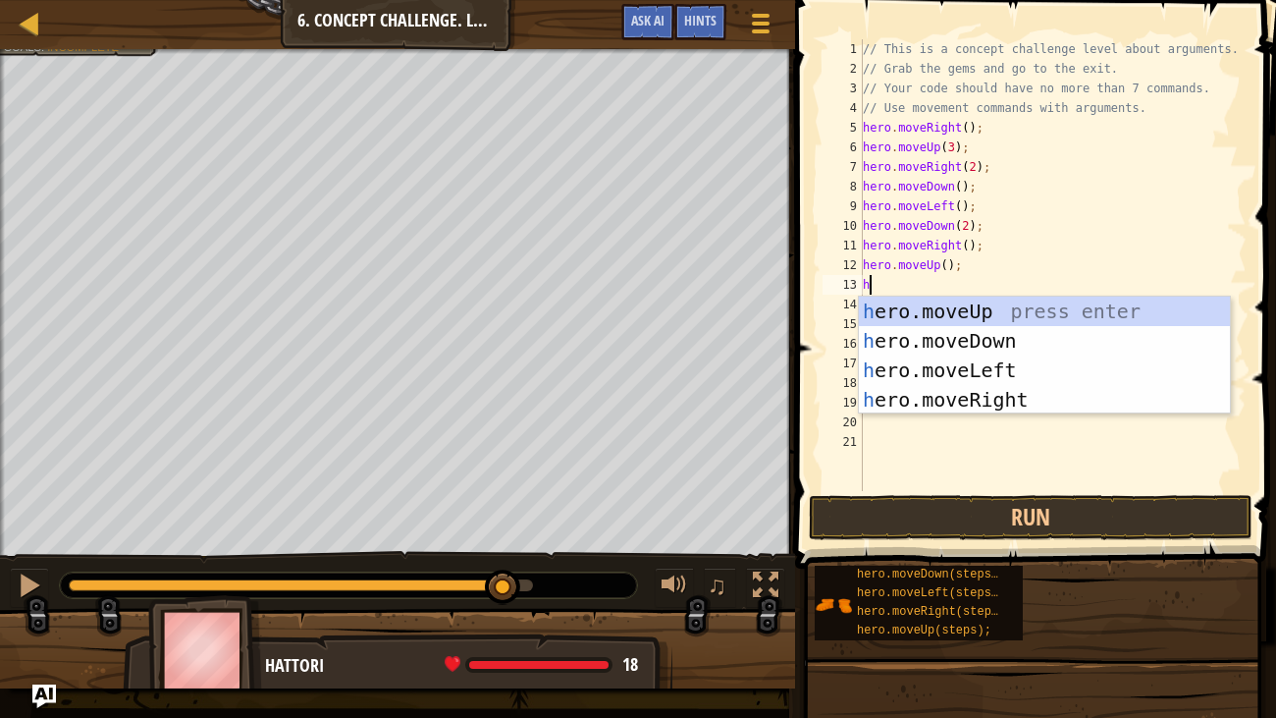
click at [1002, 405] on div "h ero.moveUp press enter h ero.moveDown press enter h ero.moveLeft press enter …" at bounding box center [1044, 384] width 371 height 177
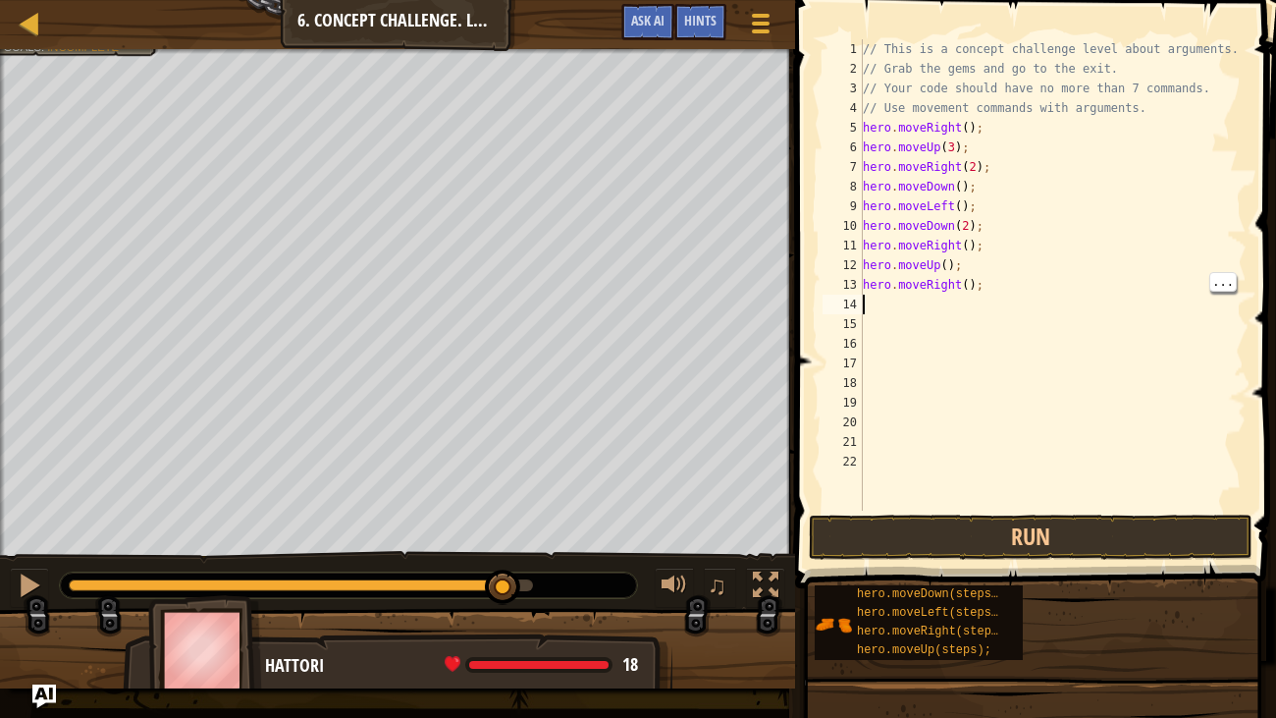
click at [987, 281] on div "// This is a concept challenge level about arguments. // Grab the gems and go t…" at bounding box center [1053, 294] width 388 height 510
click at [971, 284] on div "// This is a concept challenge level about arguments. // Grab the gems and go t…" at bounding box center [1053, 294] width 388 height 510
type textarea "hero.moveRight(3);"
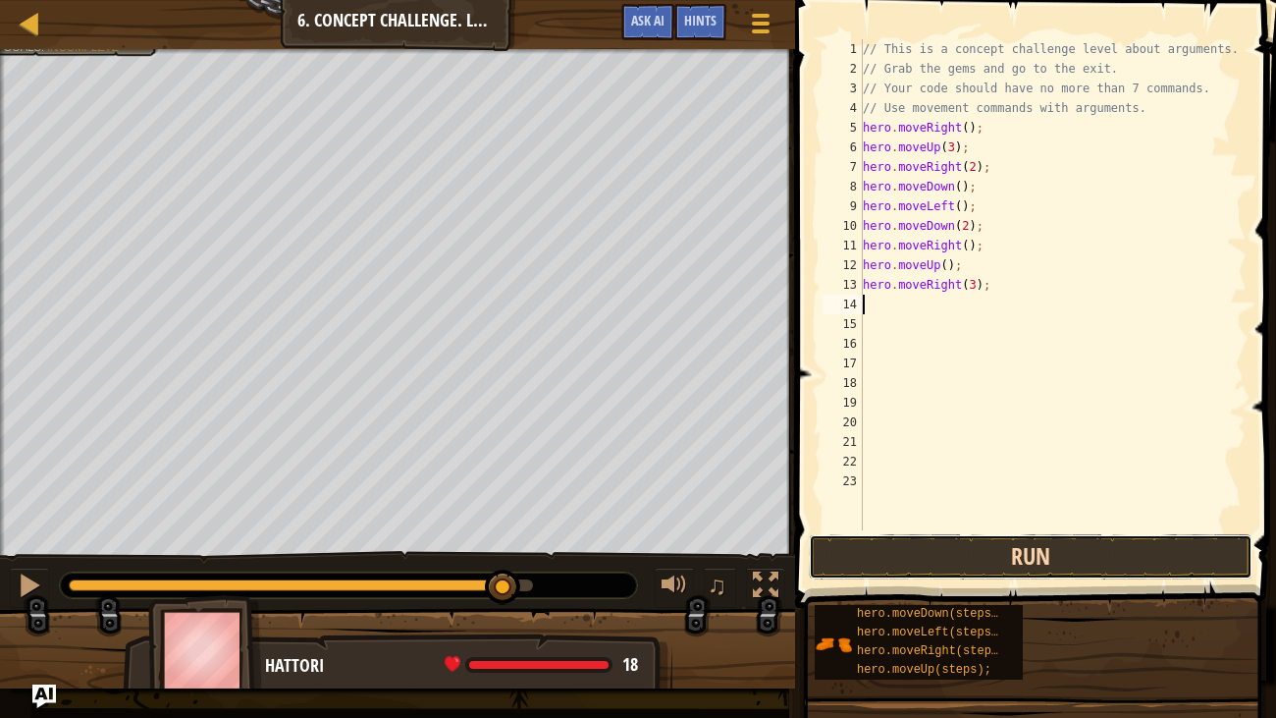
click at [1193, 550] on button "Run" at bounding box center [1031, 556] width 444 height 45
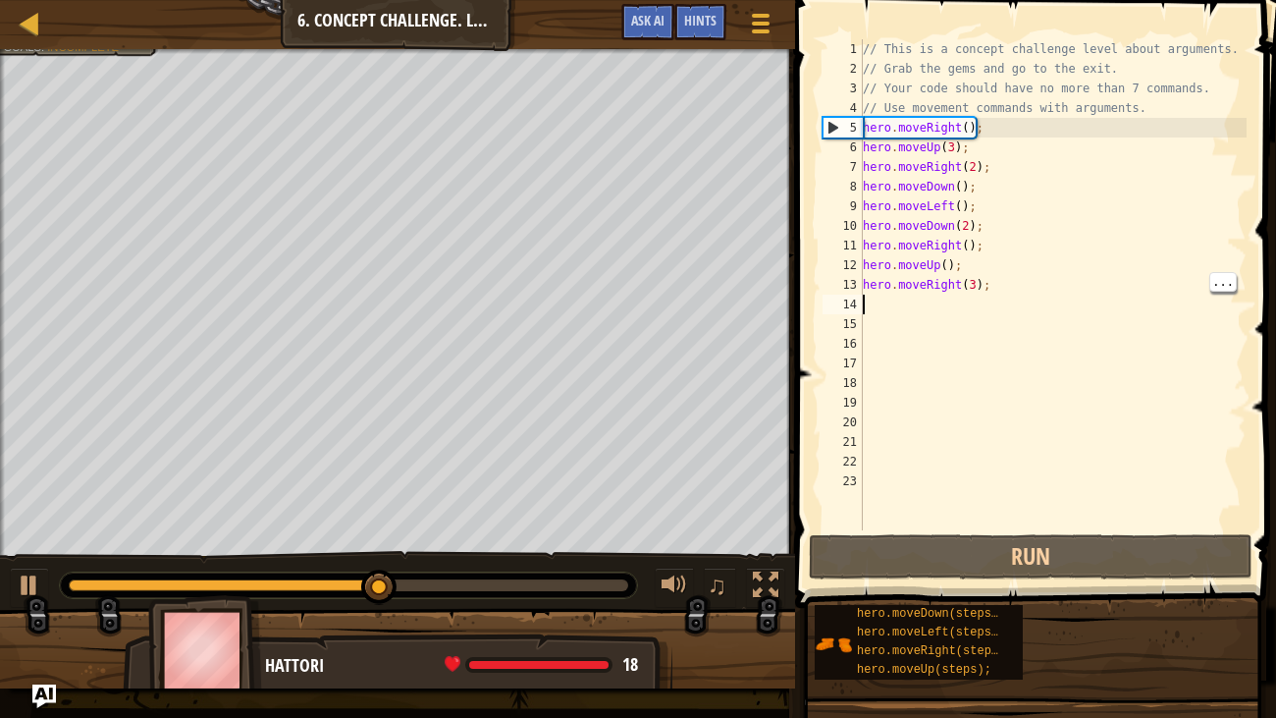
click at [951, 290] on div "// This is a concept challenge level about arguments. // Grab the gems and go t…" at bounding box center [1053, 304] width 388 height 530
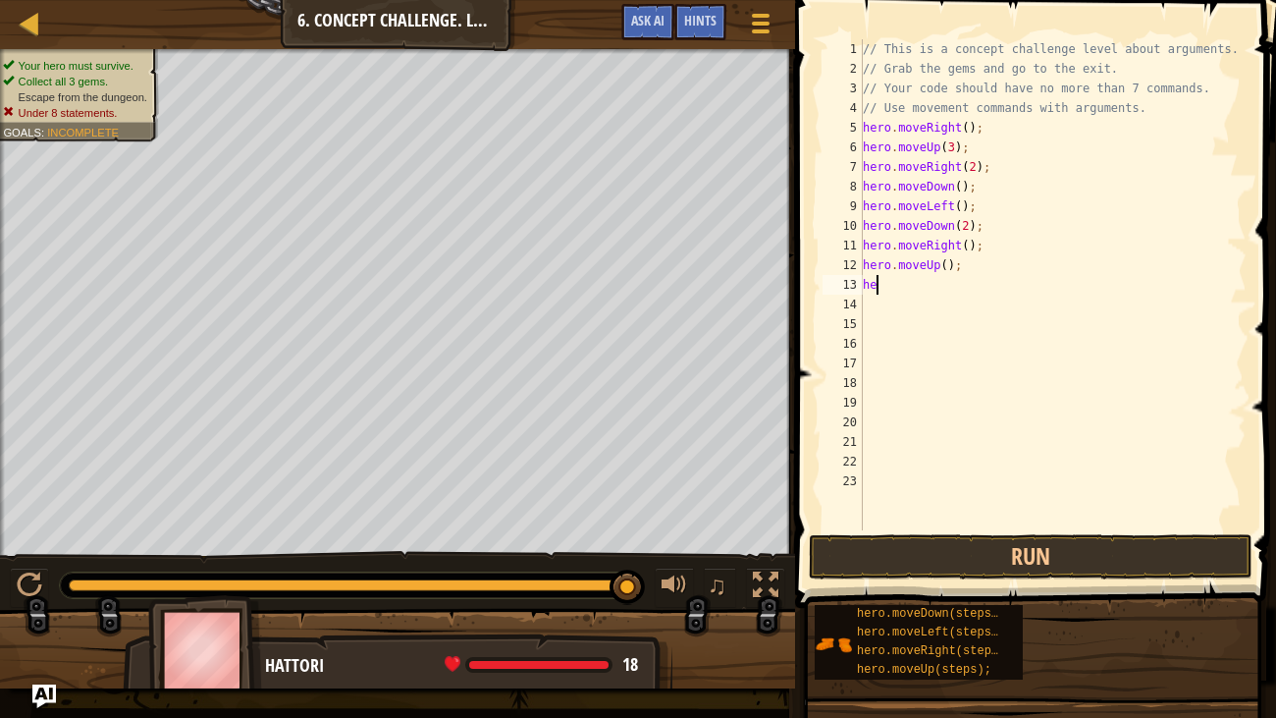
type textarea "h"
click at [947, 261] on div "// This is a concept challenge level about arguments. // Grab the gems and go t…" at bounding box center [1053, 304] width 388 height 530
type textarea "hero.moveUp(2);"
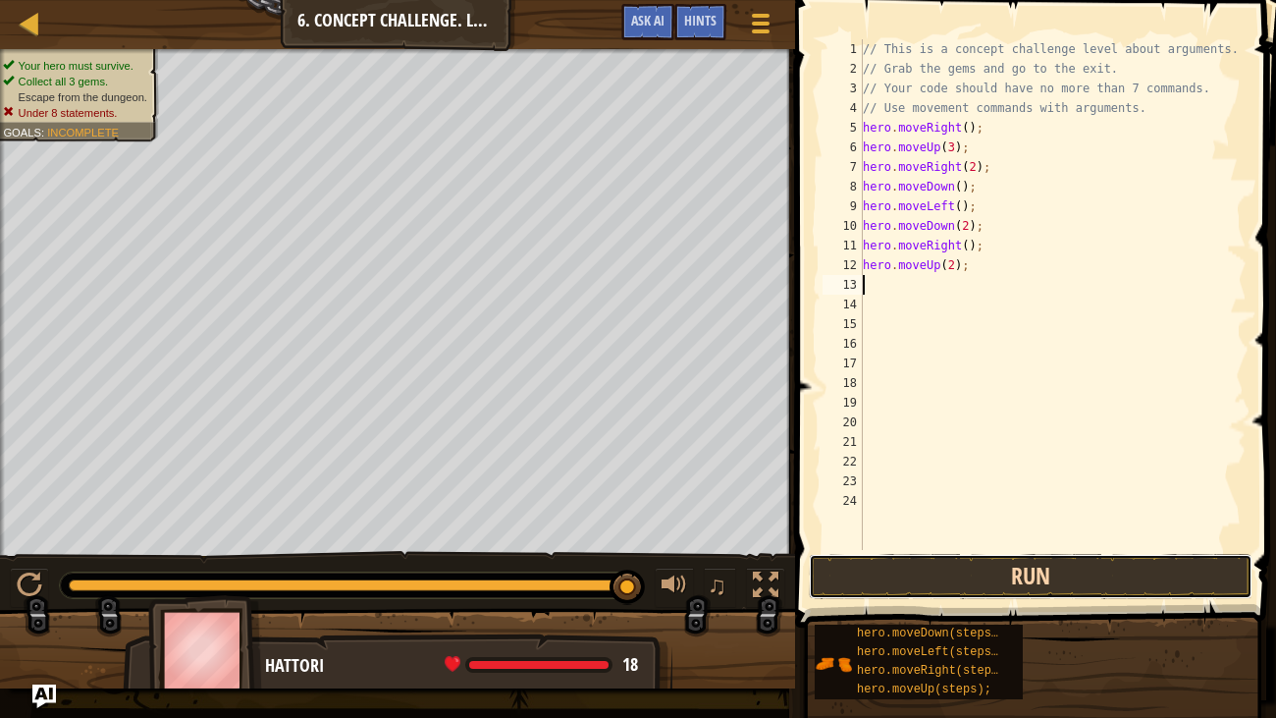
click at [1114, 550] on button "Run" at bounding box center [1031, 576] width 444 height 45
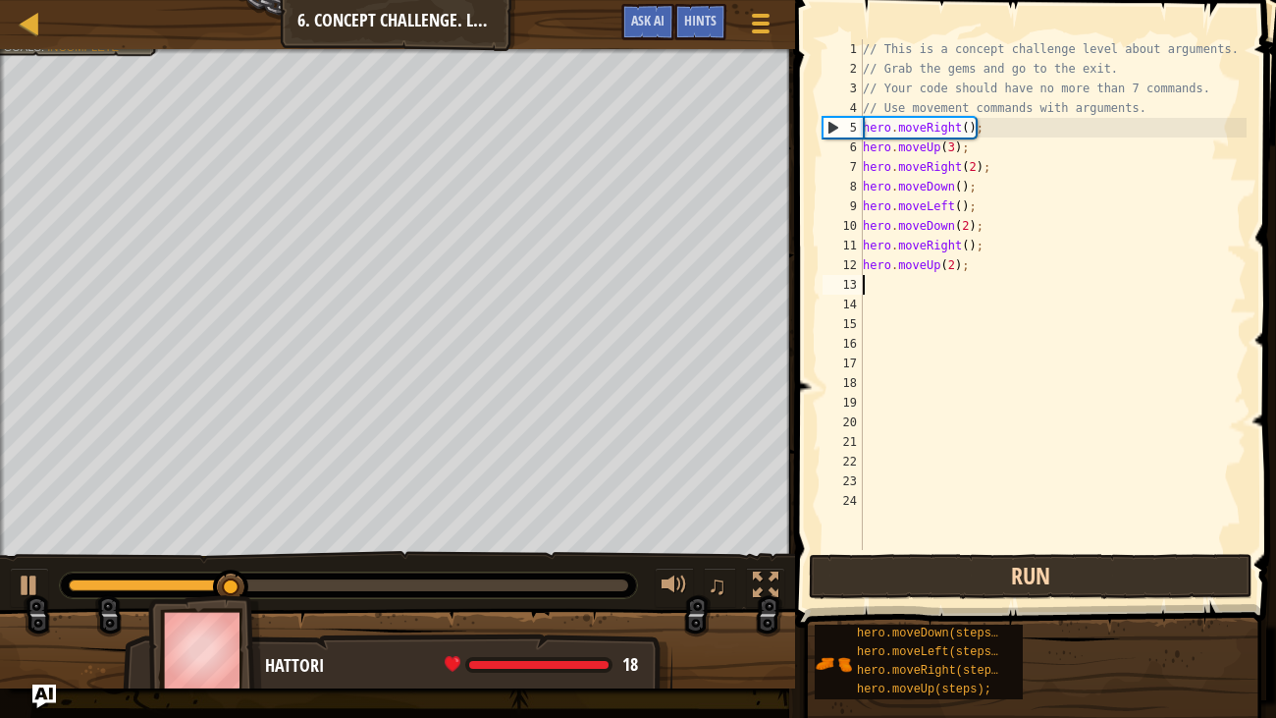
type textarea "h"
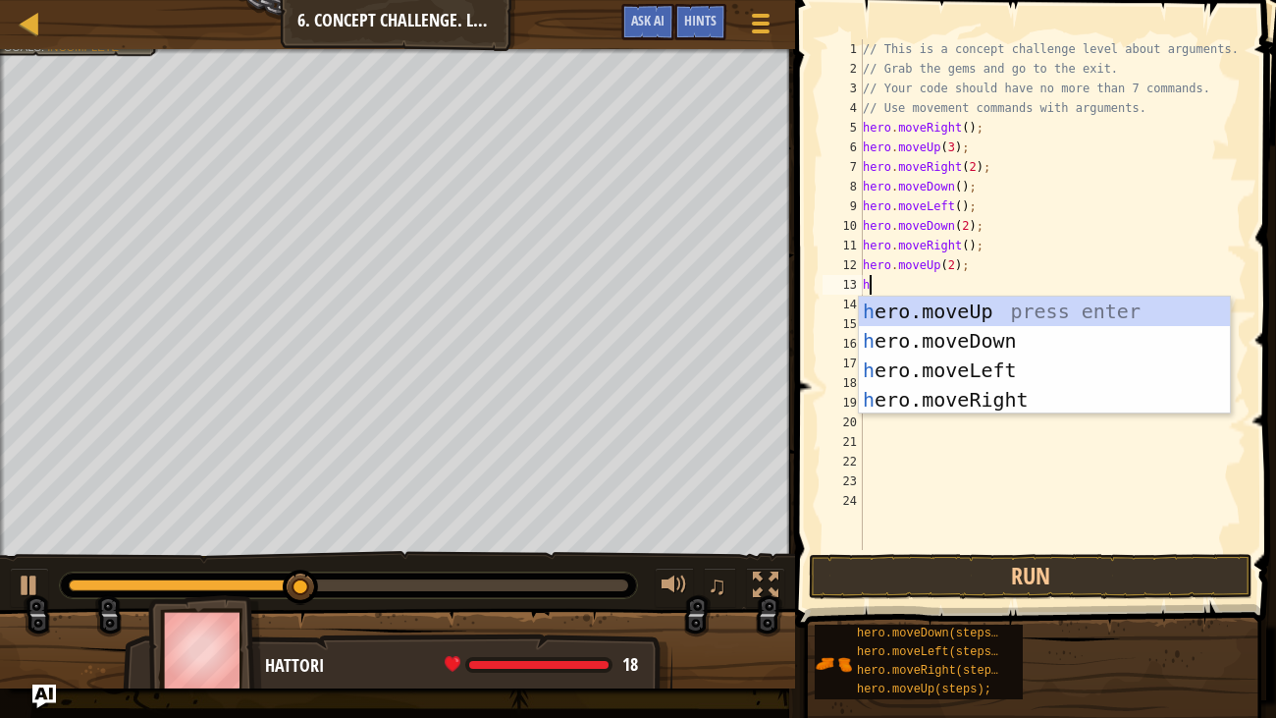
click at [895, 395] on div "h ero.moveUp press enter h ero.moveDown press enter h ero.moveLeft press enter …" at bounding box center [1044, 384] width 371 height 177
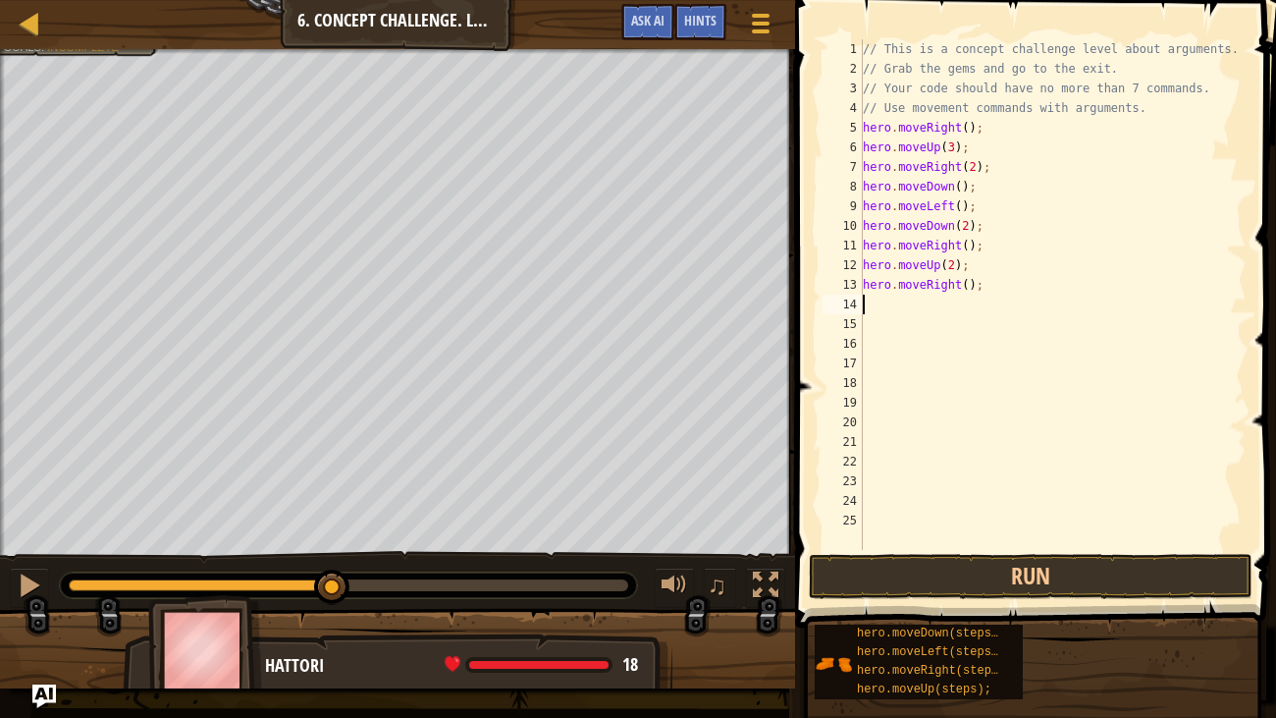
click at [963, 291] on div "// This is a concept challenge level about arguments. // Grab the gems and go t…" at bounding box center [1053, 314] width 388 height 550
type textarea "hero.moveRight(2);"
click at [1010, 550] on button "Run" at bounding box center [1031, 576] width 444 height 45
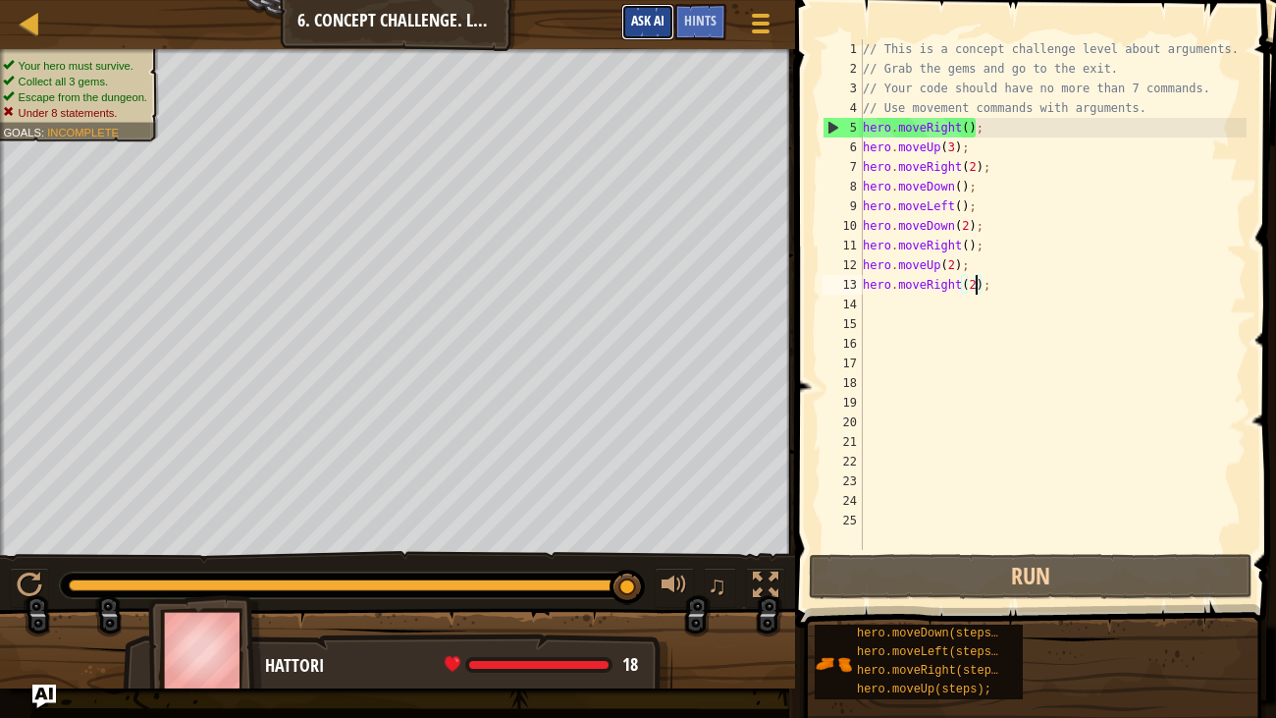
click at [665, 34] on button "Ask AI" at bounding box center [647, 22] width 53 height 36
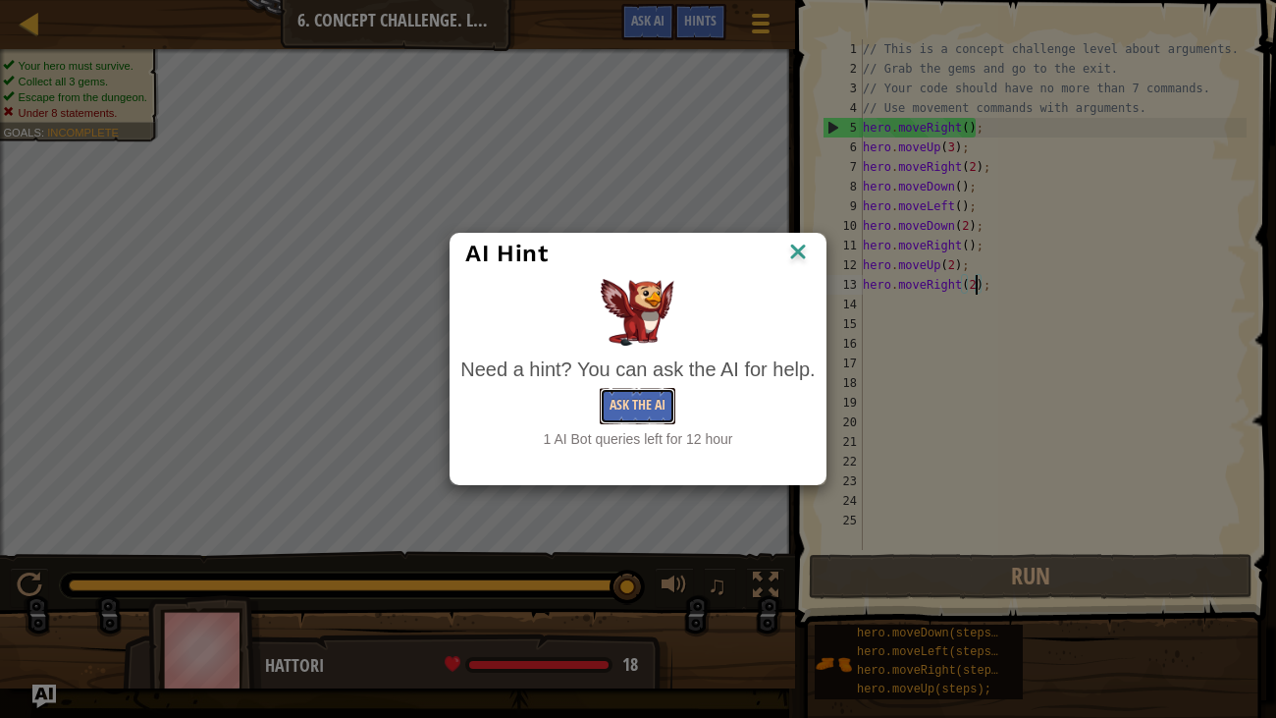
click at [623, 412] on button "Ask the AI" at bounding box center [638, 406] width 76 height 36
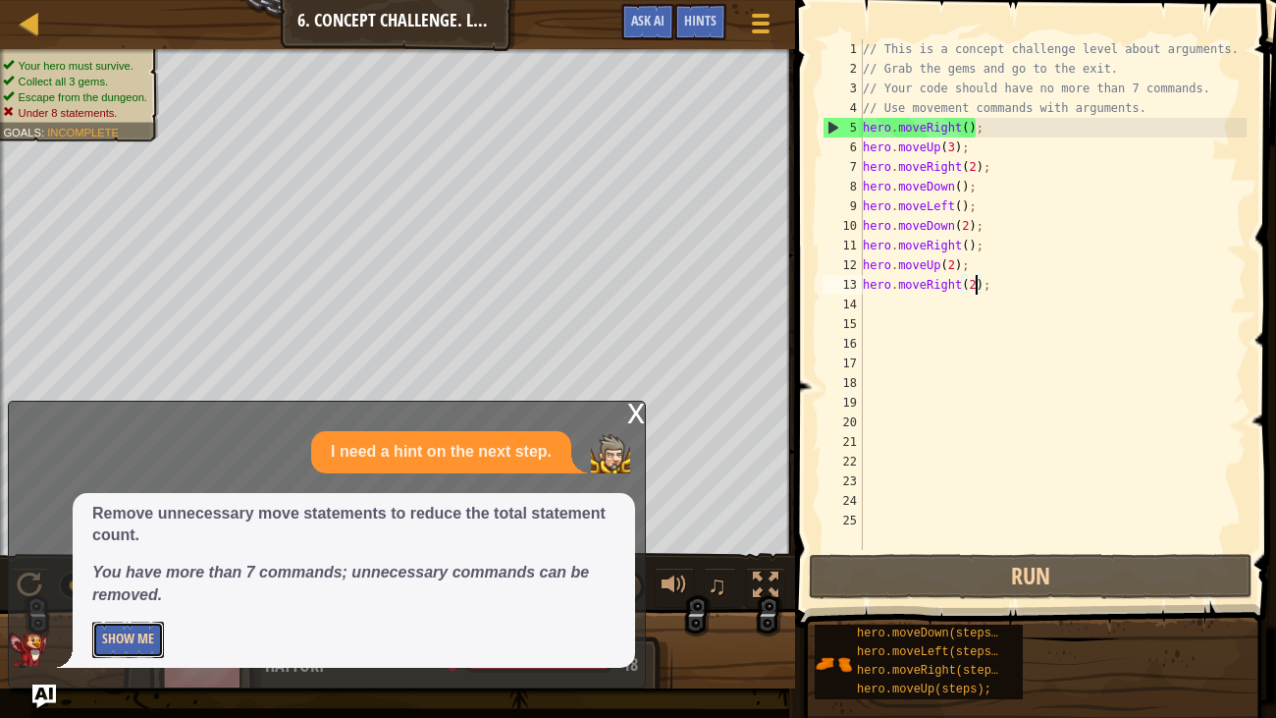
click at [111, 550] on button "Show Me" at bounding box center [128, 639] width 72 height 36
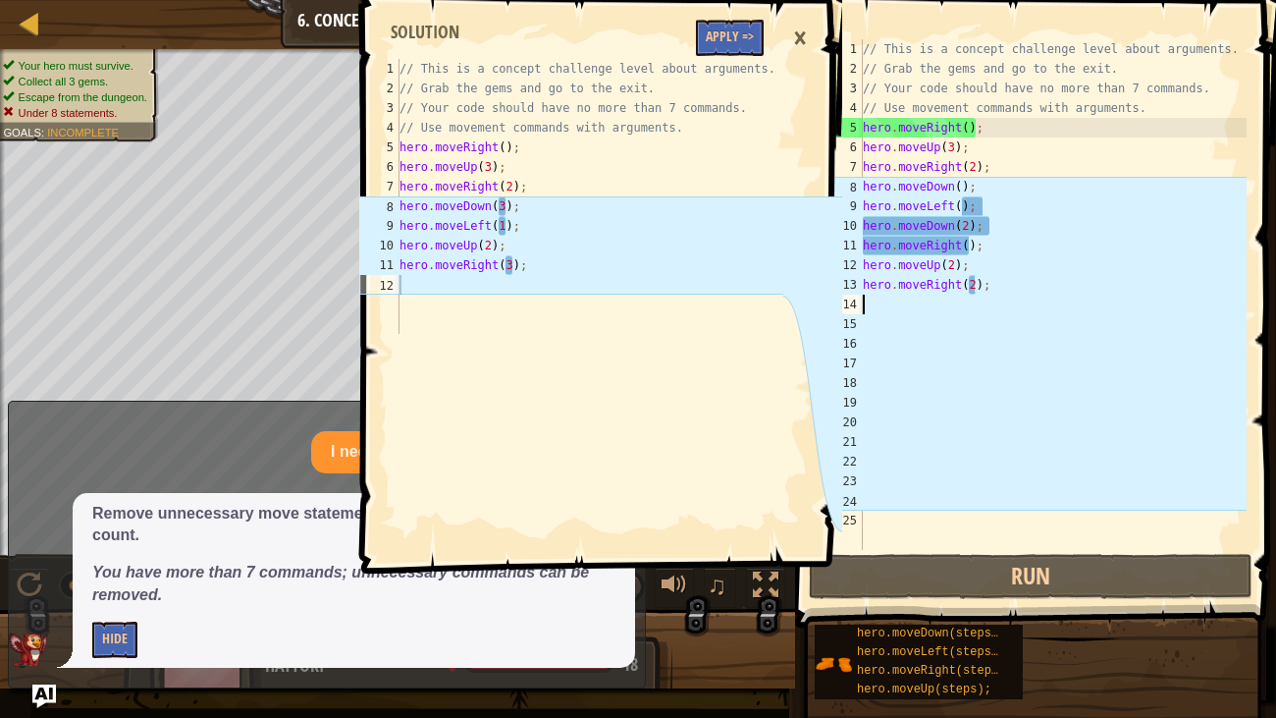
click at [1003, 300] on div "// This is a concept challenge level about arguments. // Grab the gems and go t…" at bounding box center [1053, 314] width 388 height 550
click at [999, 287] on div "// This is a concept challenge level about arguments. // Grab the gems and go t…" at bounding box center [1053, 314] width 388 height 550
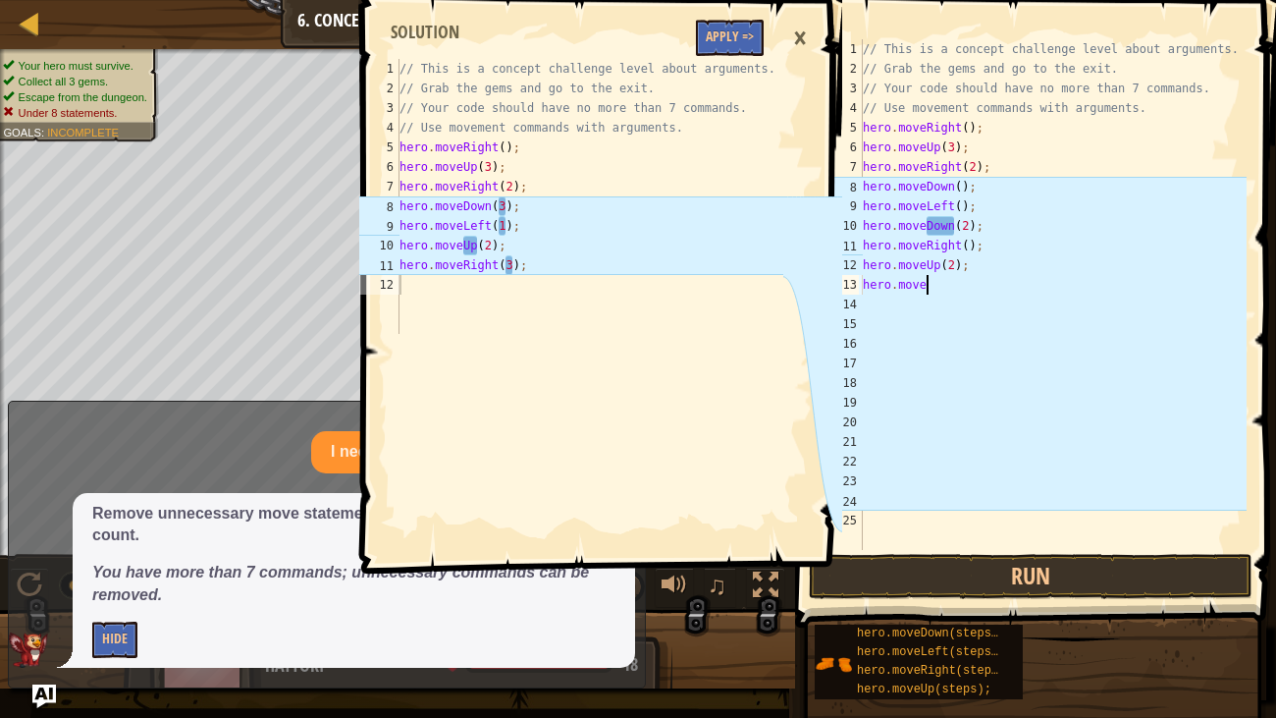
scroll to position [9, 4]
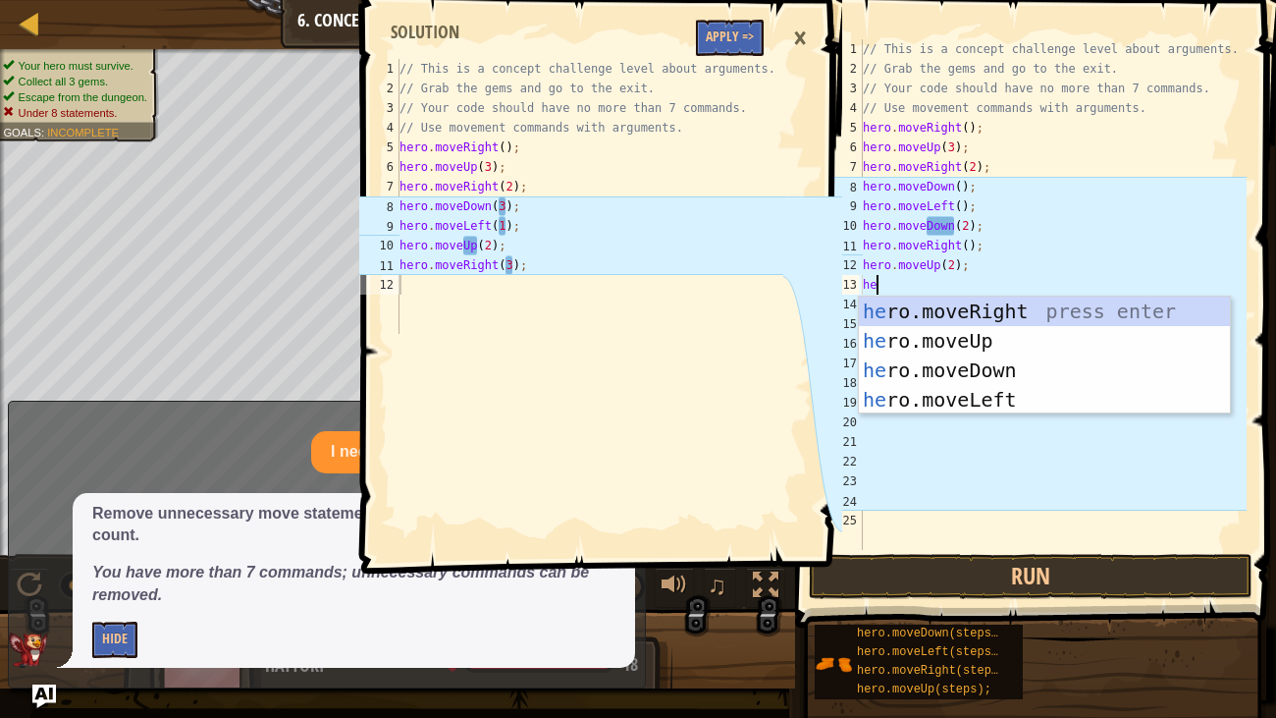
type textarea "h"
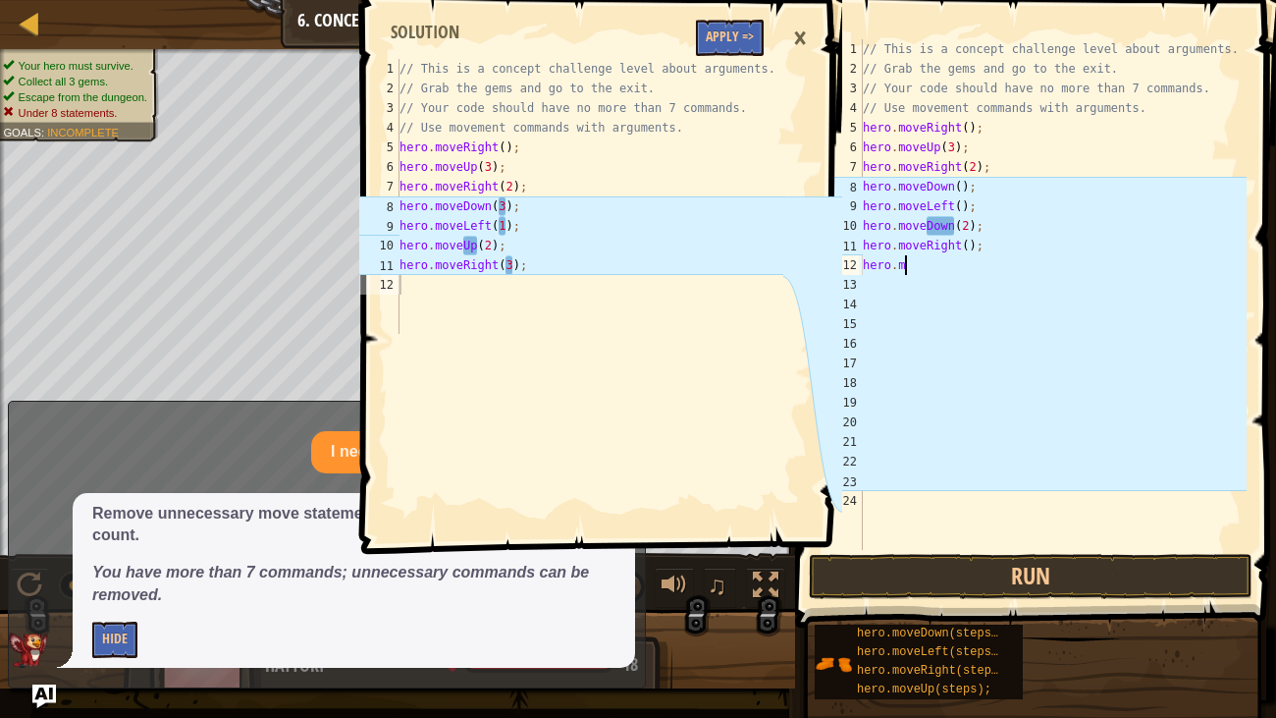
type textarea "h"
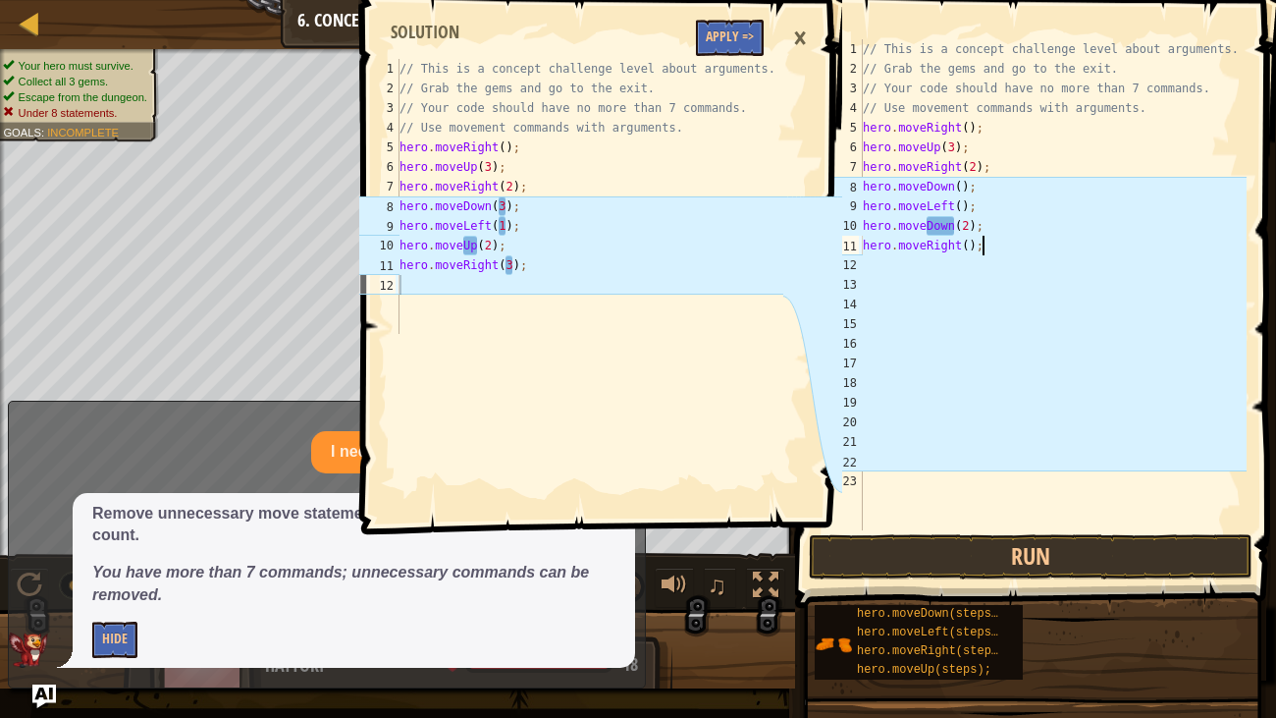
click at [960, 192] on div "// This is a concept challenge level about arguments. // Grab the gems and go t…" at bounding box center [1053, 304] width 388 height 530
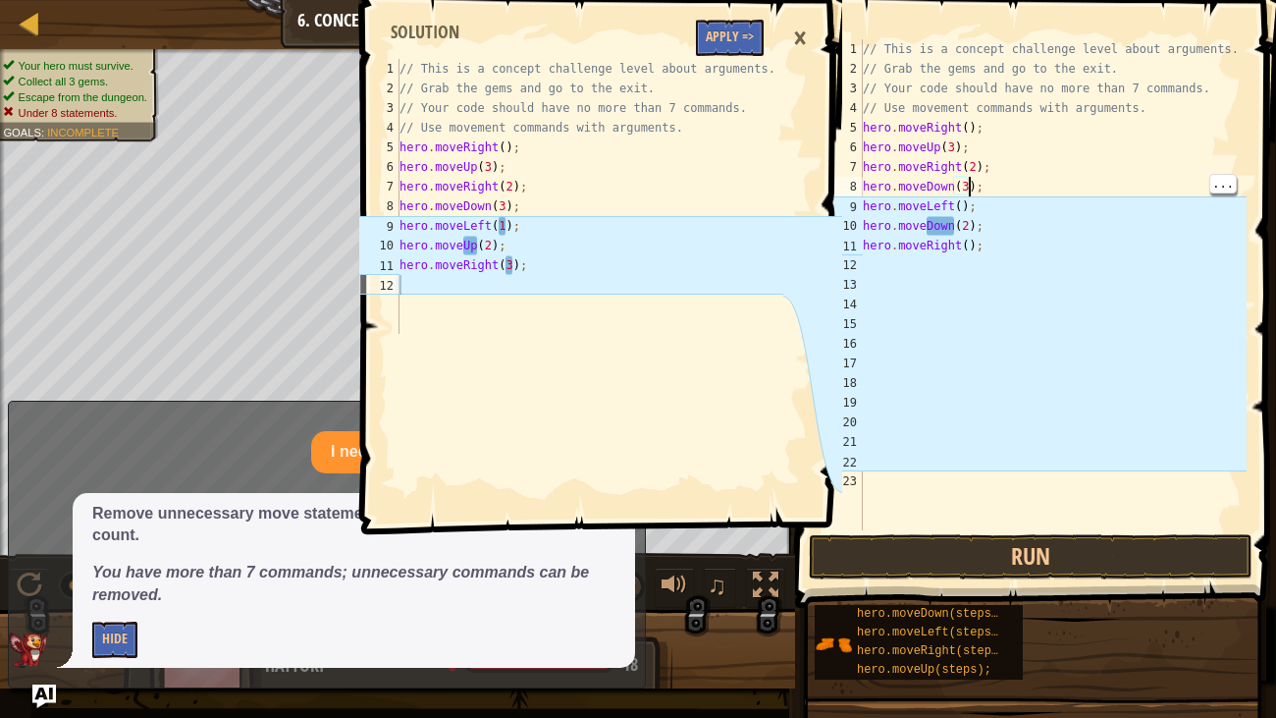
scroll to position [9, 8]
click at [953, 208] on div "// This is a concept challenge level about arguments. // Grab the gems and go t…" at bounding box center [1053, 304] width 388 height 530
click at [962, 212] on div "// This is a concept challenge level about arguments. // Grab the gems and go t…" at bounding box center [1053, 304] width 388 height 530
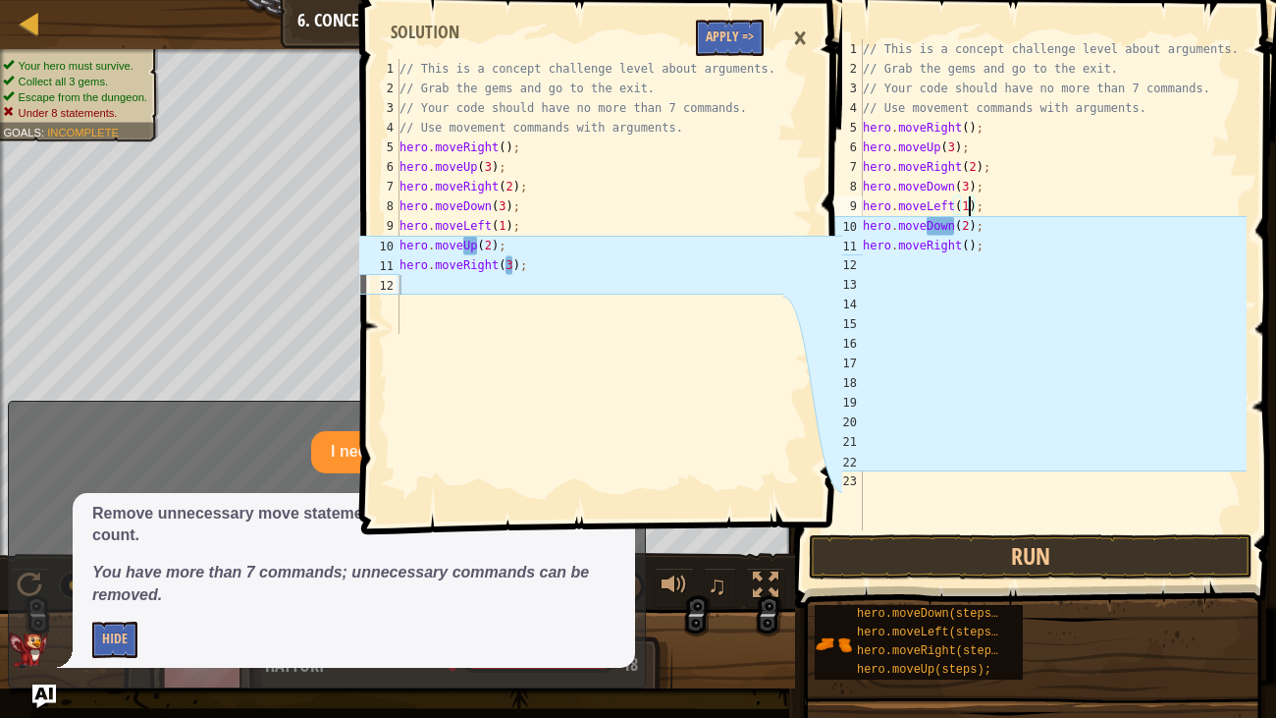
click at [969, 235] on div "// This is a concept challenge level about arguments. // Grab the gems and go t…" at bounding box center [1053, 304] width 388 height 530
click at [962, 241] on div "// This is a concept challenge level about arguments. // Grab the gems and go t…" at bounding box center [1053, 304] width 388 height 530
click at [969, 252] on div "// This is a concept challenge level about arguments. // Grab the gems and go t…" at bounding box center [1053, 304] width 388 height 530
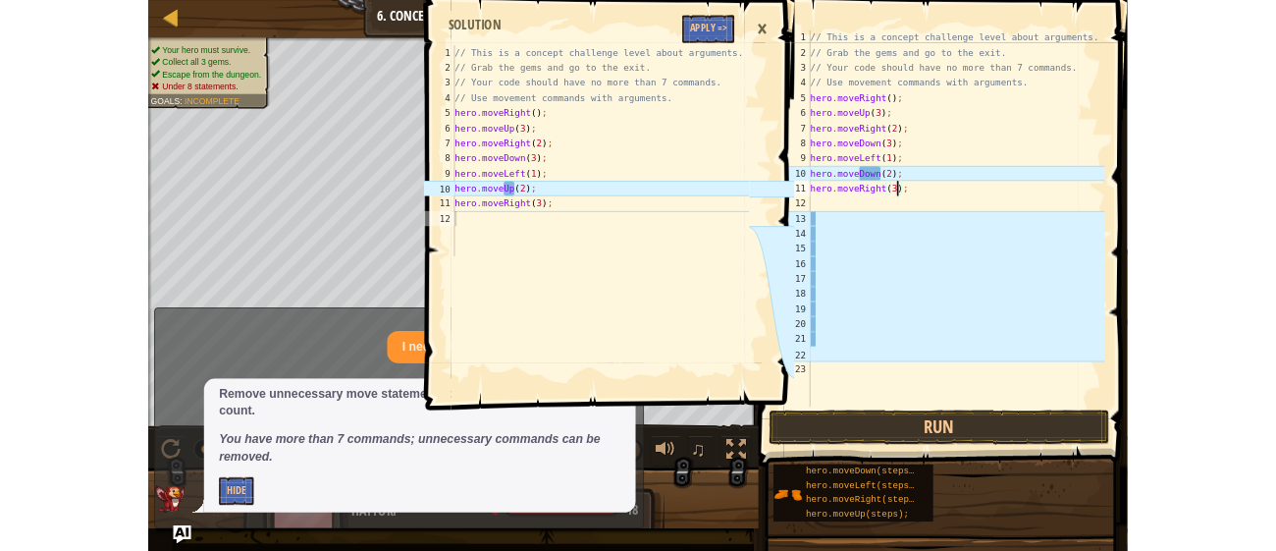
scroll to position [9, 9]
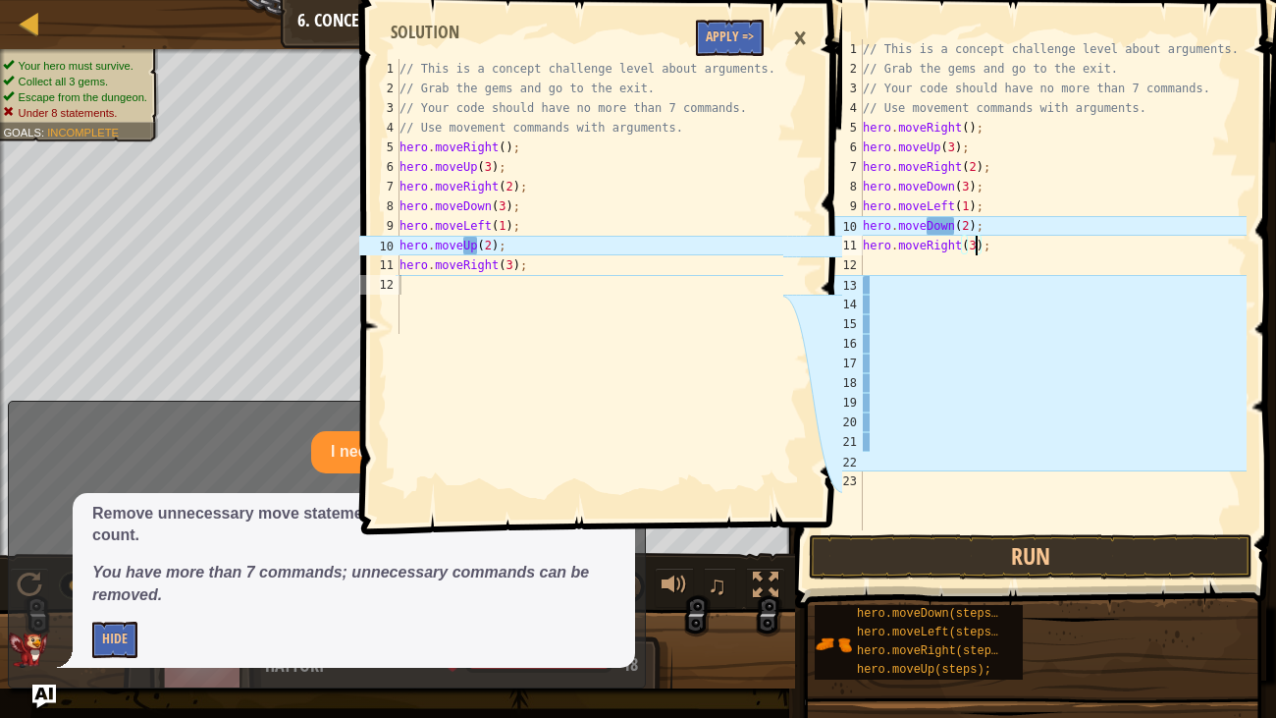
type textarea "hero.moveRight(3);"
click at [878, 550] on button "Run" at bounding box center [1031, 556] width 444 height 45
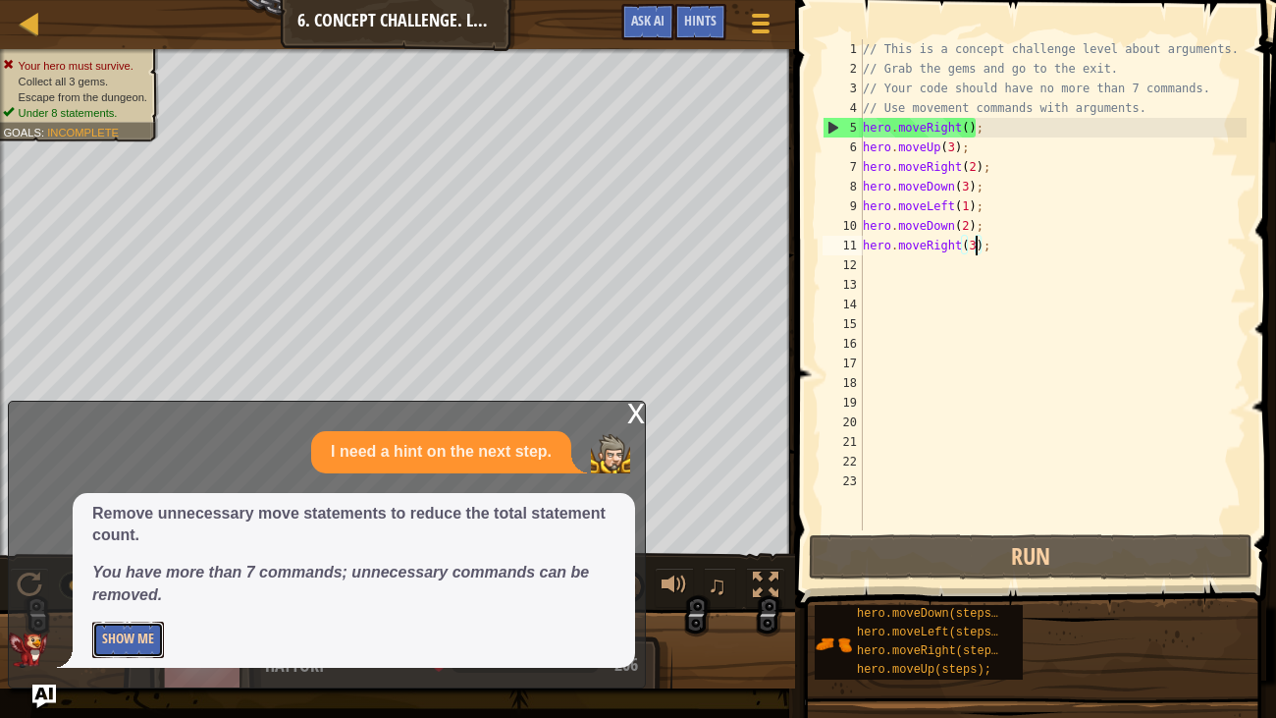
click at [152, 550] on button "Show Me" at bounding box center [128, 639] width 72 height 36
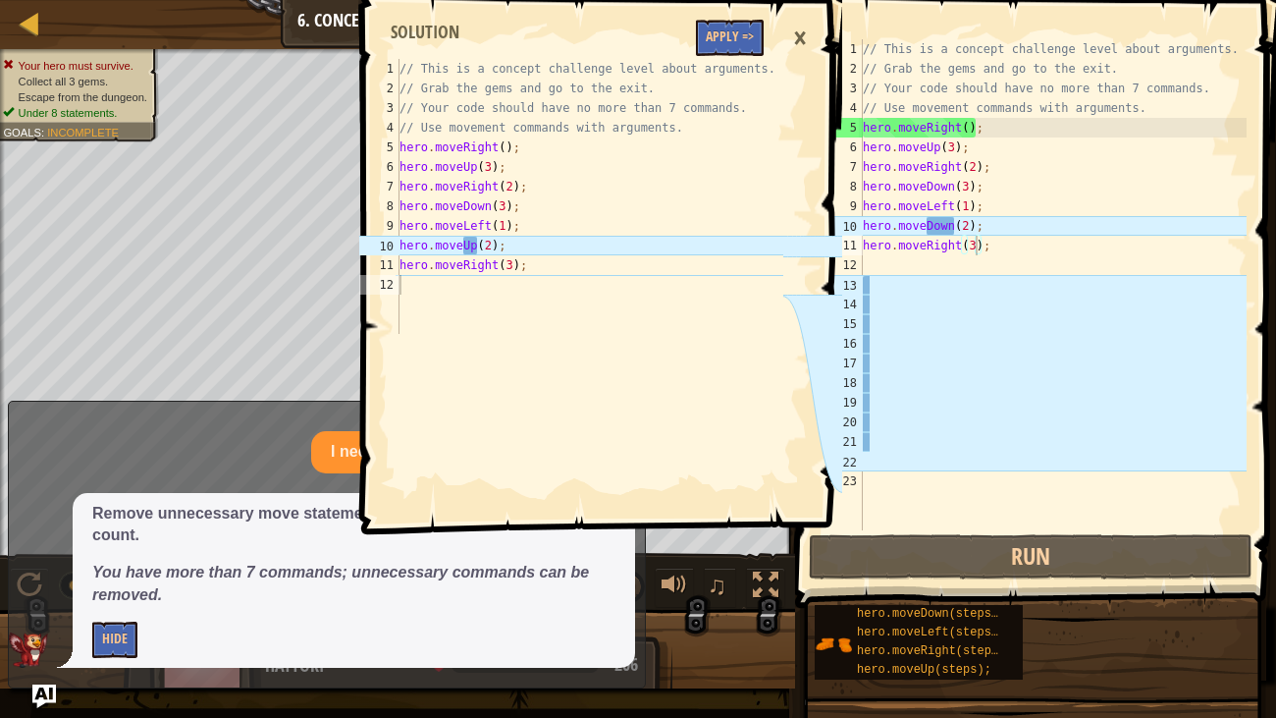
click at [780, 550] on div "1 2 3 4 5 6 7 8 9 10 11 12 // This is a concept challenge level about arguments…" at bounding box center [598, 359] width 487 height 718
click at [758, 550] on div "1 2 3 4 5 6 7 8 9 10 11 12 // This is a concept challenge level about arguments…" at bounding box center [598, 359] width 487 height 718
click at [771, 550] on div "1 2 3 4 5 6 7 8 9 10 11 12 // This is a concept challenge level about arguments…" at bounding box center [598, 359] width 487 height 718
click at [753, 550] on div "1 2 3 4 5 6 7 8 9 10 11 12 // This is a concept challenge level about arguments…" at bounding box center [598, 359] width 487 height 718
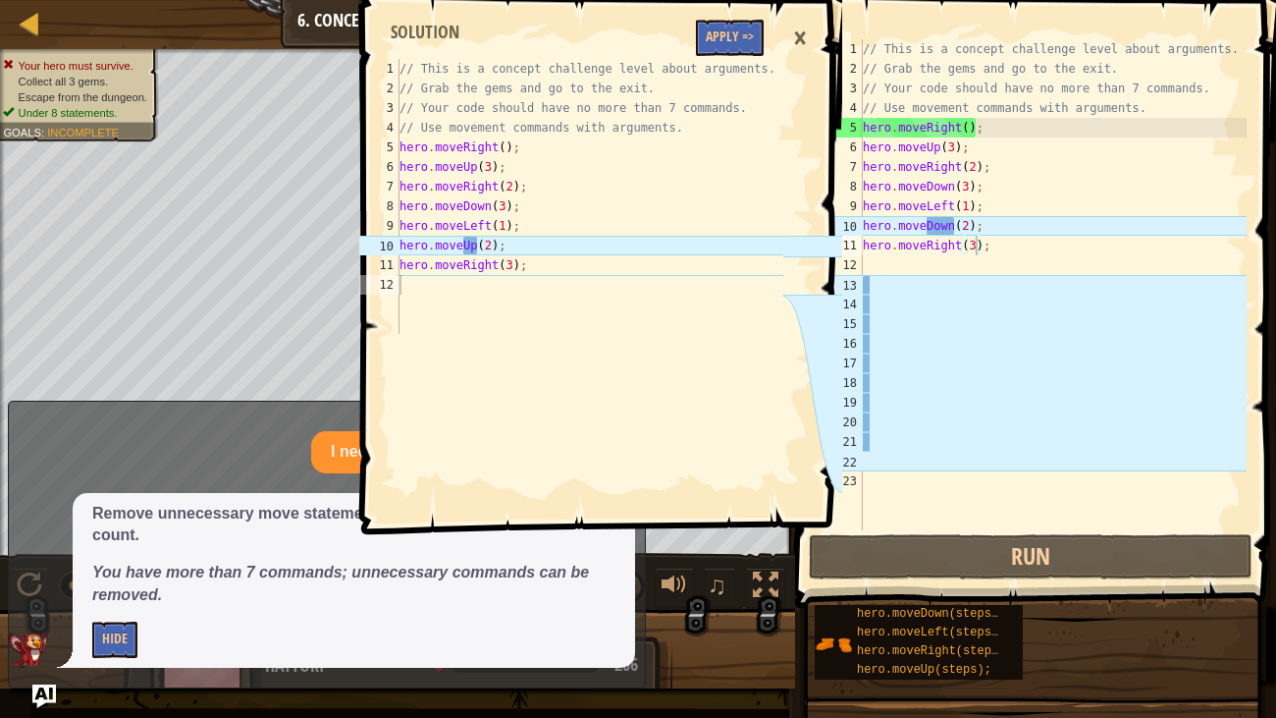
click at [763, 550] on div "1 2 3 4 5 6 7 8 9 10 11 12 // This is a concept challenge level about arguments…" at bounding box center [598, 359] width 487 height 718
click at [769, 550] on div "1 2 3 4 5 6 7 8 9 10 11 12 // This is a concept challenge level about arguments…" at bounding box center [598, 359] width 487 height 718
click at [117, 550] on button "Hide" at bounding box center [114, 639] width 45 height 36
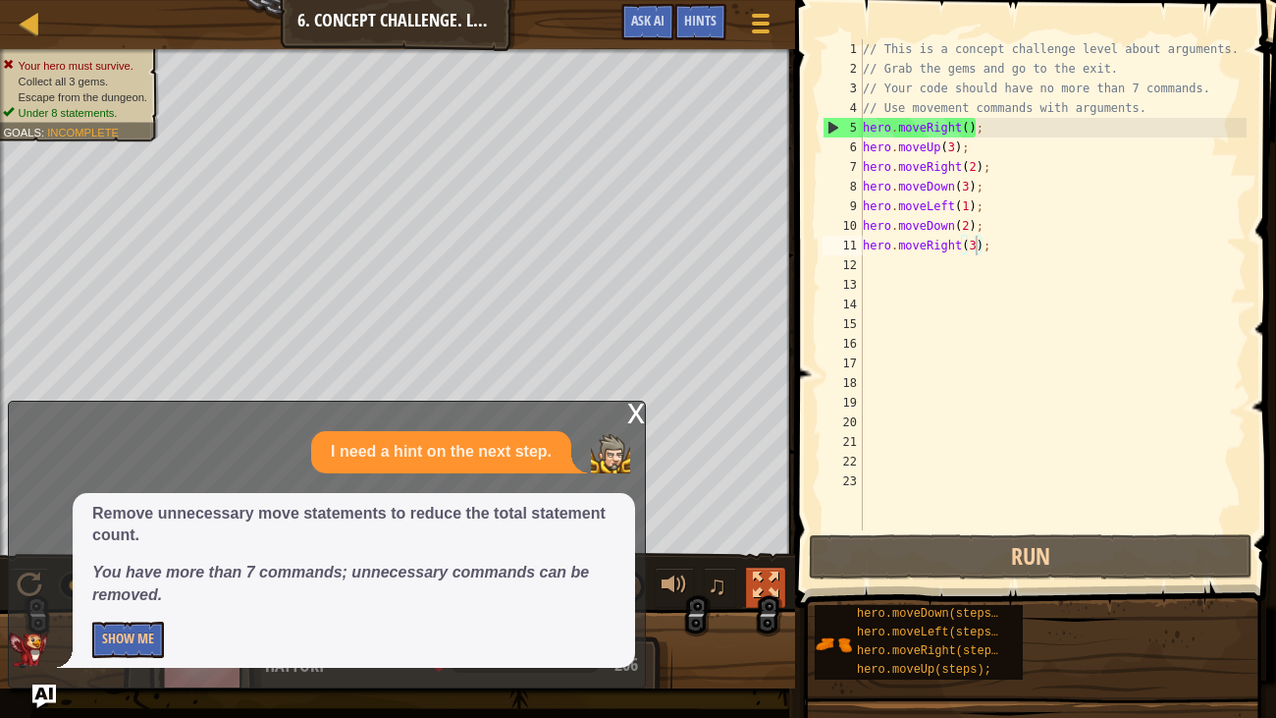
click at [761, 550] on div at bounding box center [766, 585] width 26 height 26
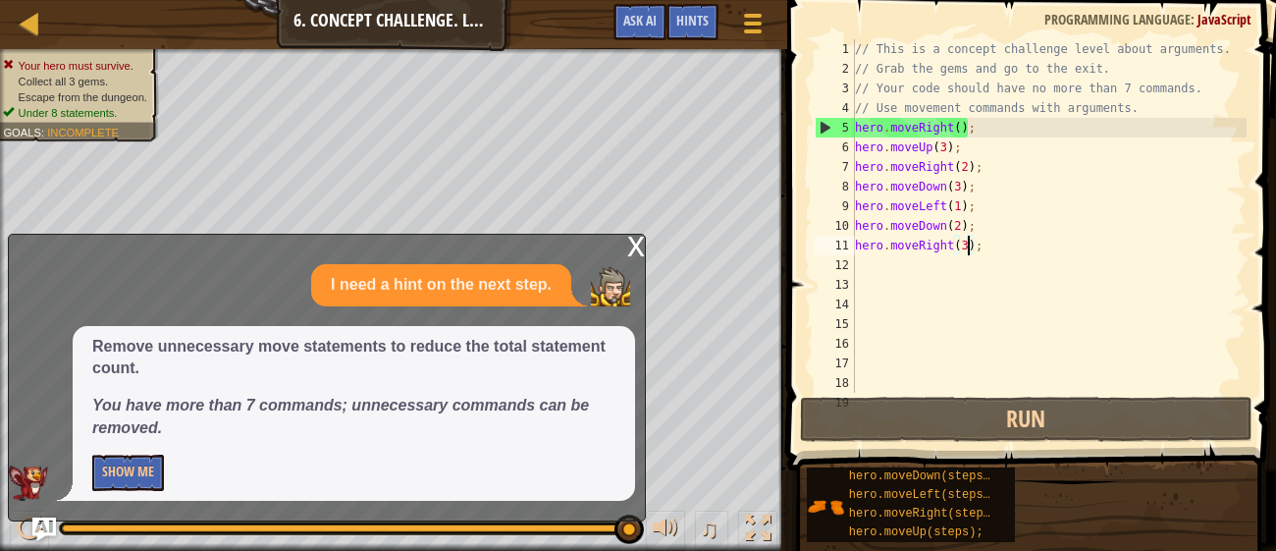
click at [1172, 389] on div "// This is a concept challenge level about arguments. // Grab the gems and go t…" at bounding box center [1049, 235] width 396 height 393
click at [1026, 241] on div "// This is a concept challenge level about arguments. // Grab the gems and go t…" at bounding box center [1049, 235] width 396 height 393
click at [969, 241] on div "// This is a concept challenge level about arguments. // Grab the gems and go t…" at bounding box center [1049, 235] width 396 height 393
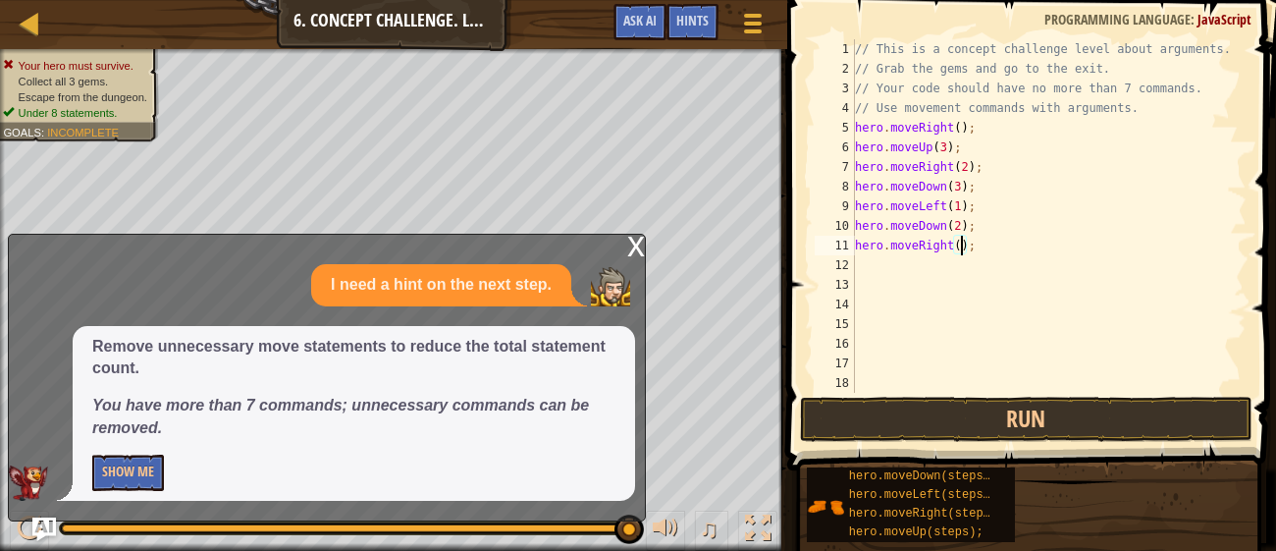
type textarea "hero.moveRight(2);"
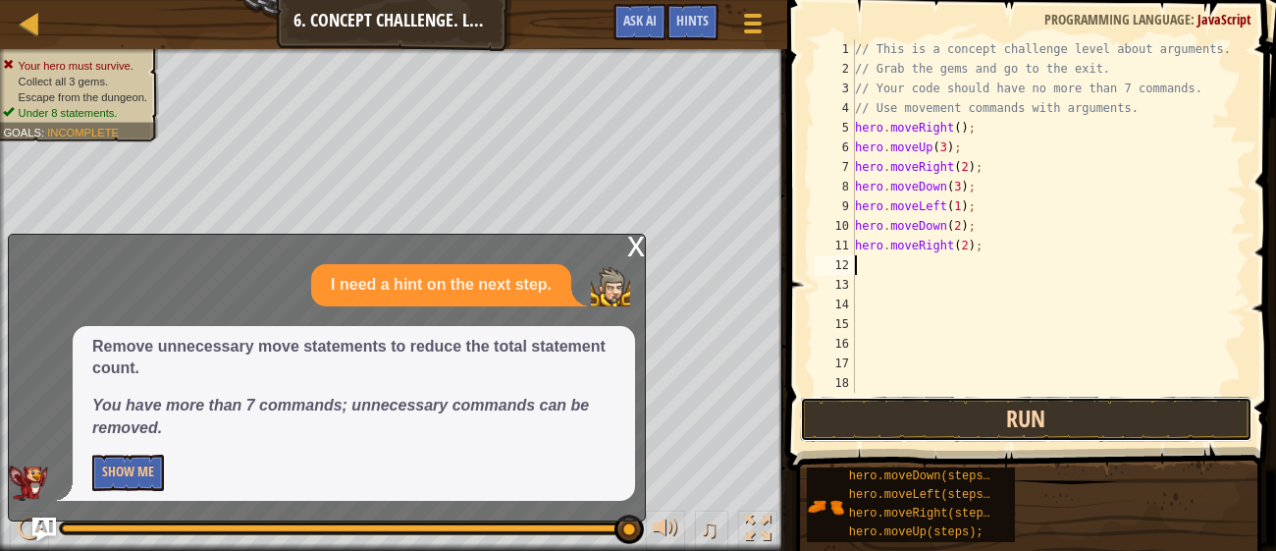
click at [897, 419] on button "Run" at bounding box center [1026, 419] width 452 height 45
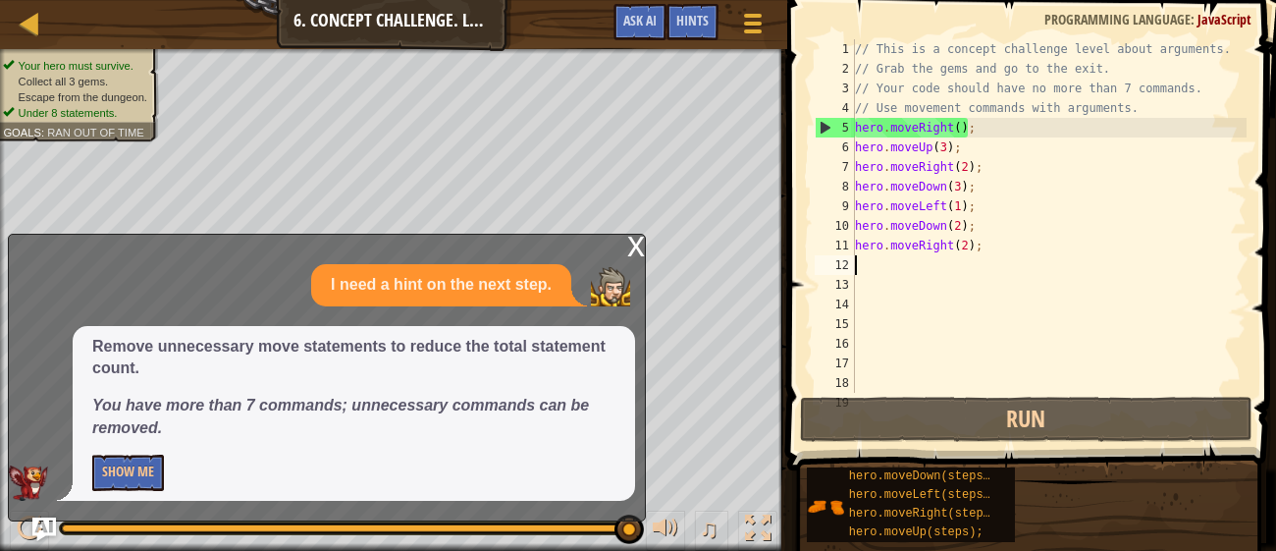
click at [965, 187] on div "// This is a concept challenge level about arguments. // Grab the gems and go t…" at bounding box center [1049, 235] width 396 height 393
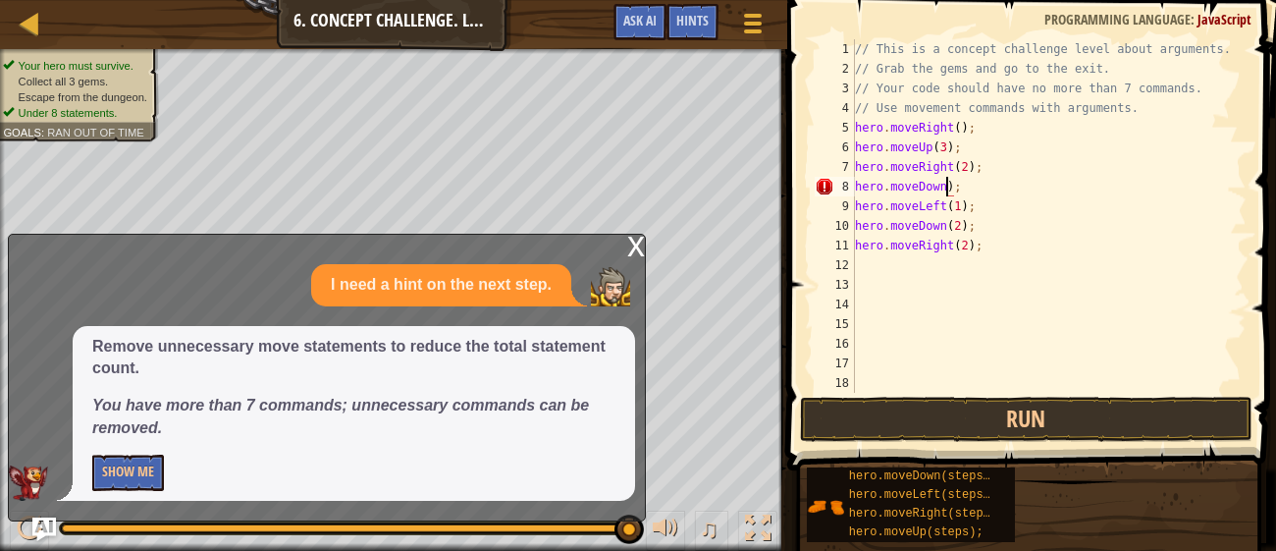
type textarea "hero.moveDown();"
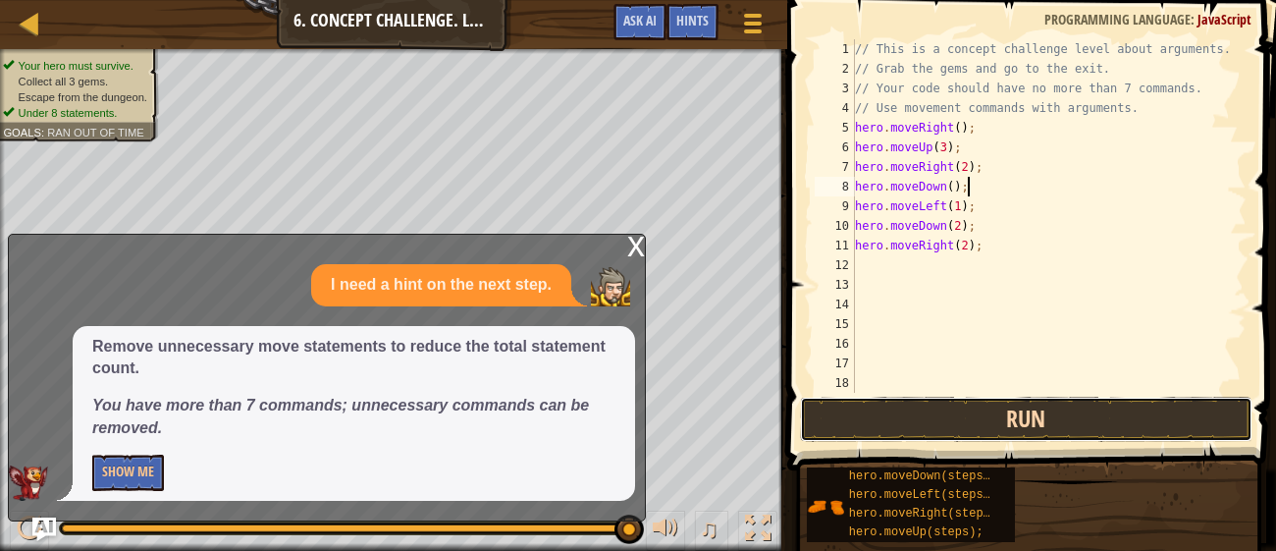
click at [1224, 428] on button "Run" at bounding box center [1026, 419] width 452 height 45
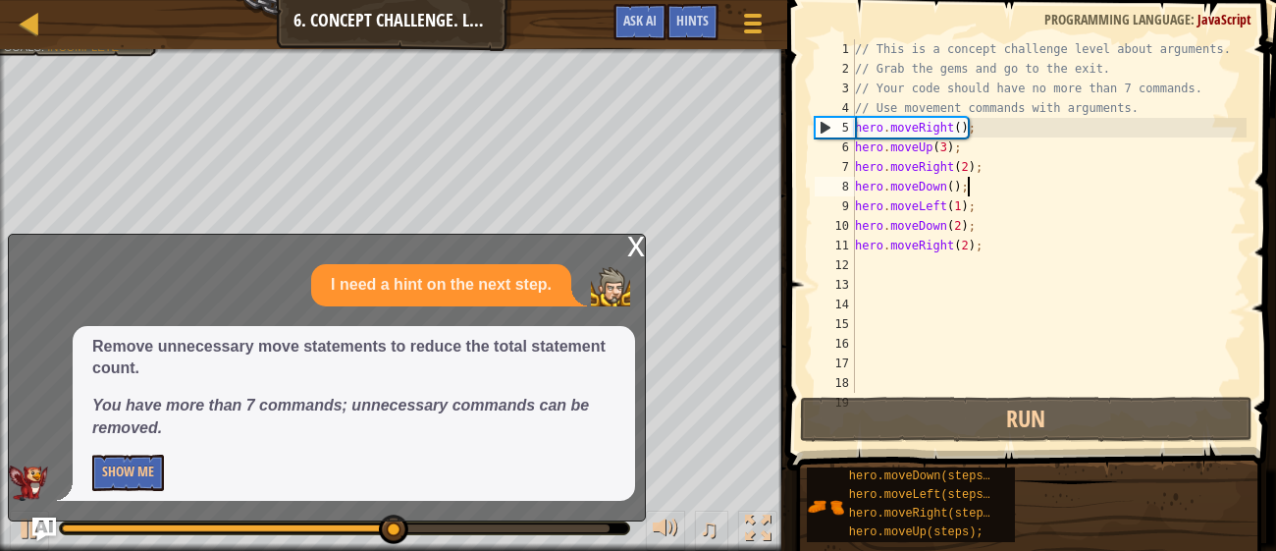
click at [642, 250] on div "x" at bounding box center [636, 245] width 18 height 20
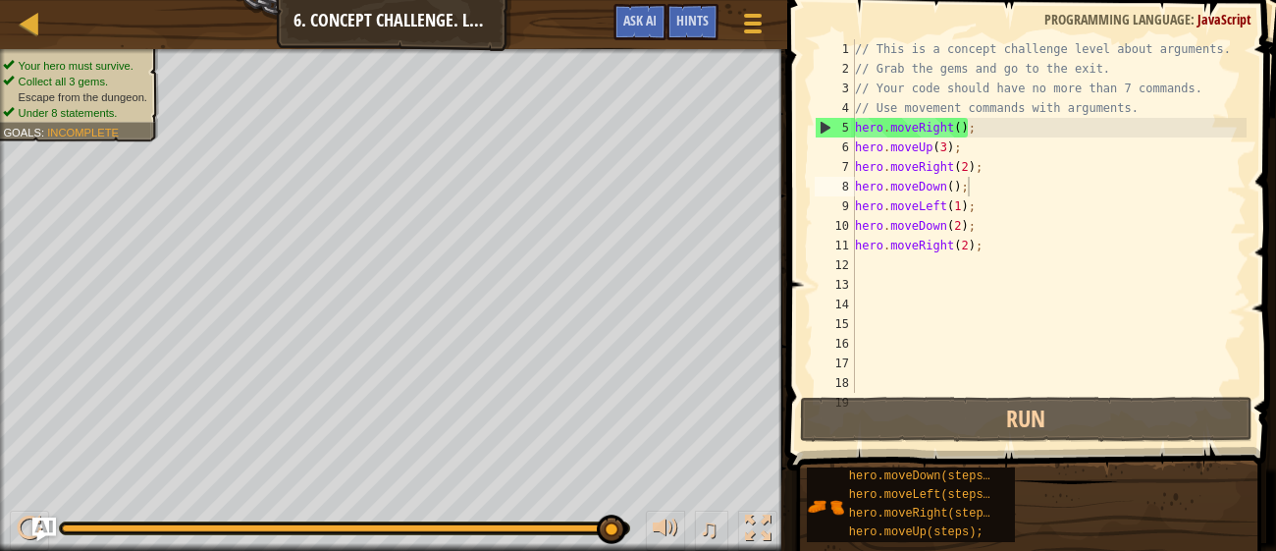
click at [869, 266] on div "// This is a concept challenge level about arguments. // Grab the gems and go t…" at bounding box center [1049, 235] width 396 height 393
type textarea "h"
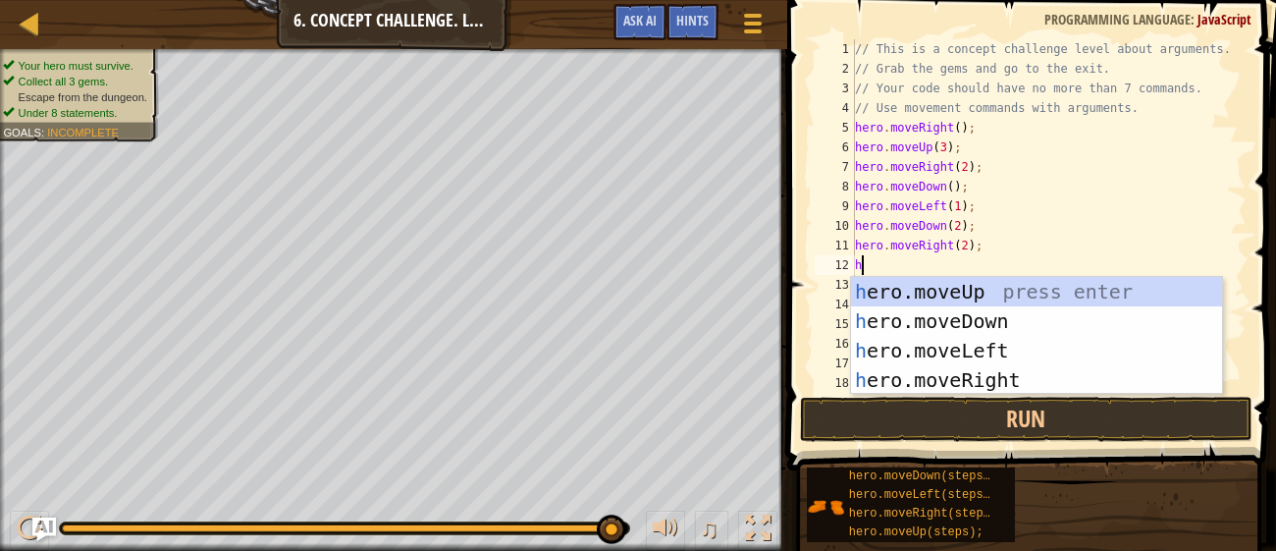
click at [913, 308] on div "h ero.moveUp press enter h ero.moveDown press enter h ero.moveLeft press enter …" at bounding box center [1036, 365] width 371 height 177
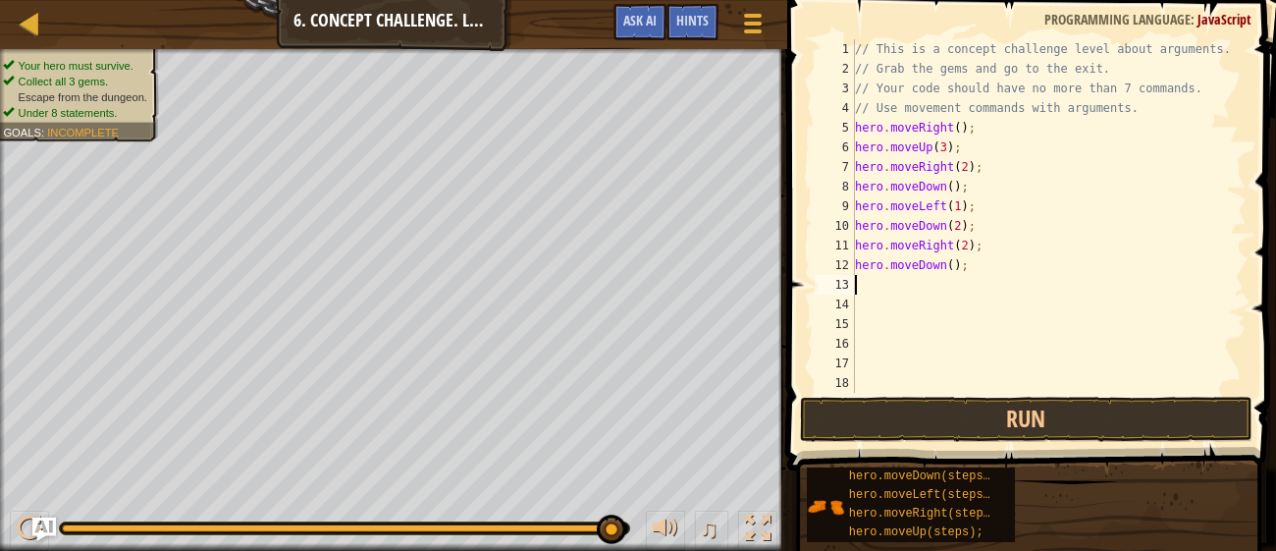
click at [956, 263] on div "// This is a concept challenge level about arguments. // Grab the gems and go t…" at bounding box center [1049, 235] width 396 height 393
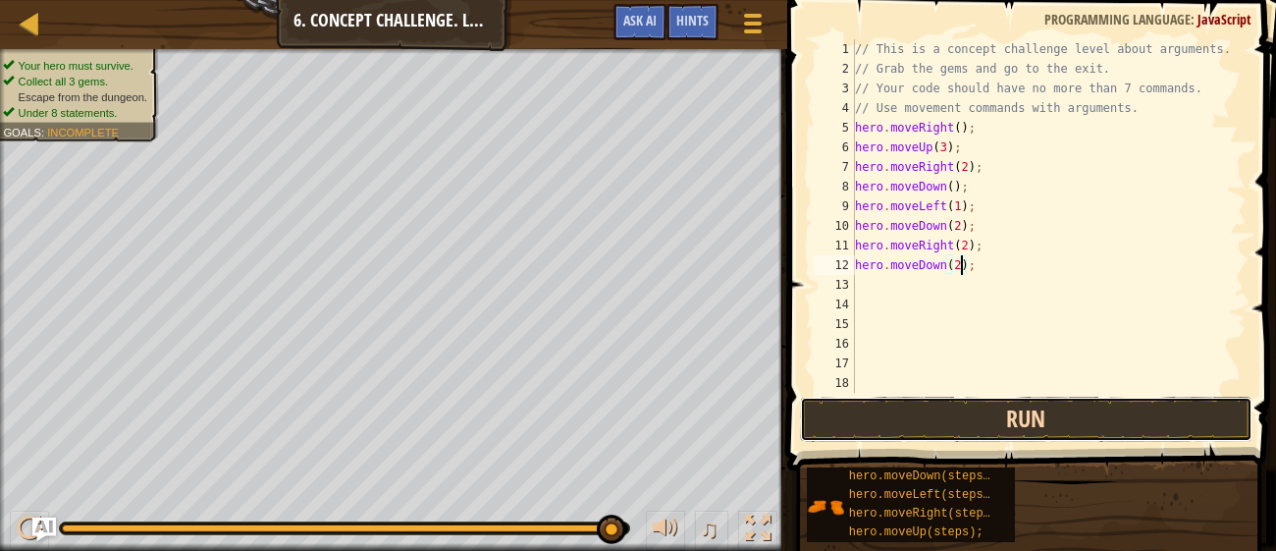
click at [938, 402] on button "Run" at bounding box center [1026, 419] width 452 height 45
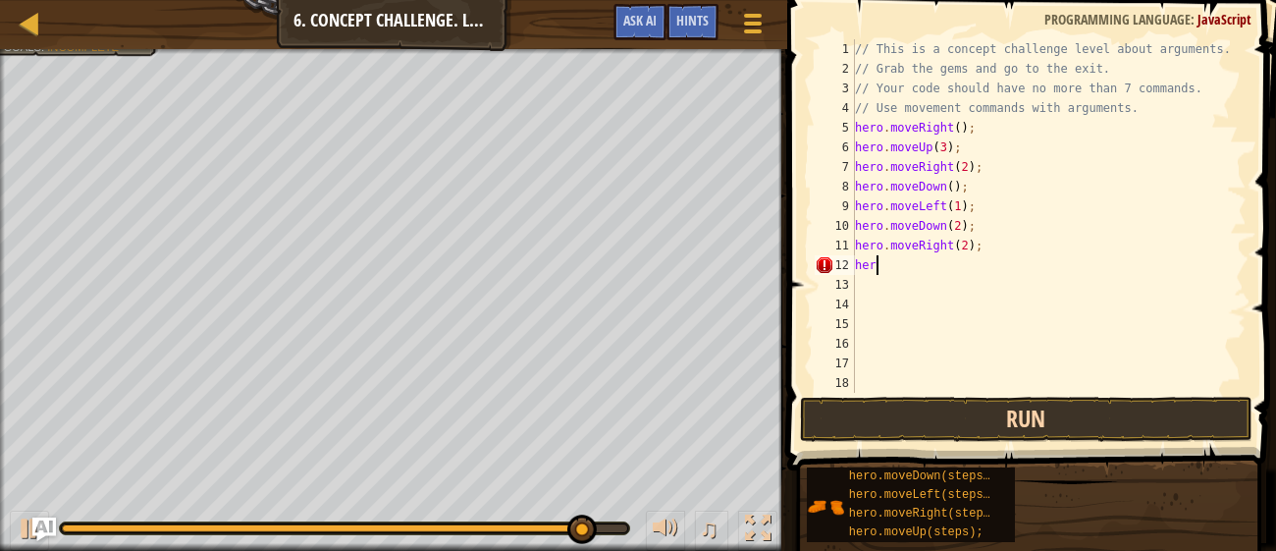
scroll to position [9, 0]
type textarea "h"
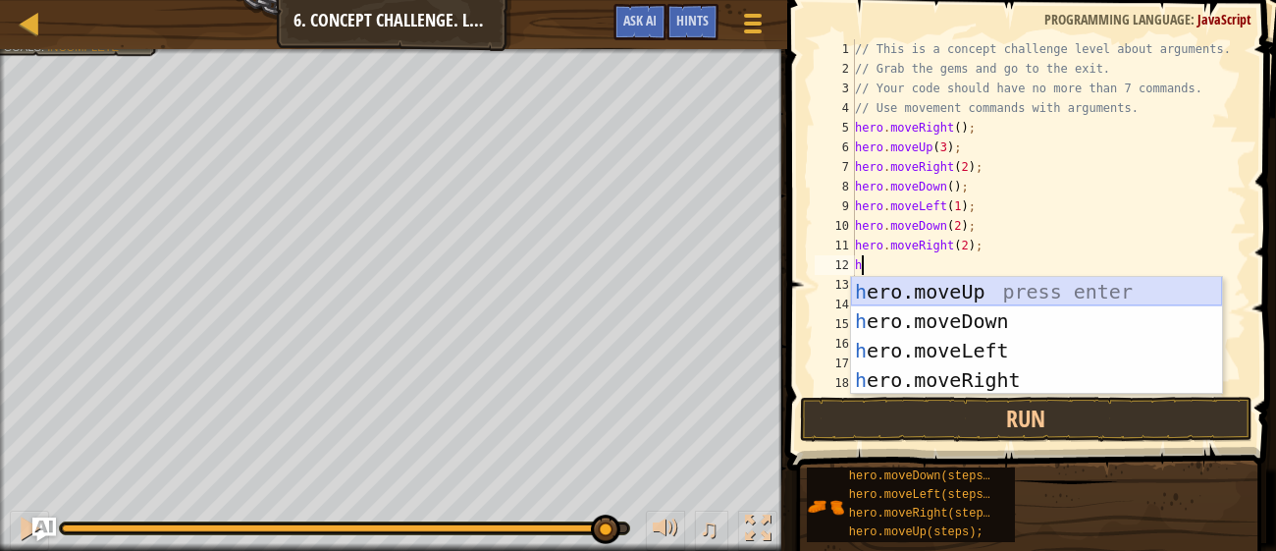
click at [963, 291] on div "h ero.moveUp press enter h ero.moveDown press enter h ero.moveLeft press enter …" at bounding box center [1036, 365] width 371 height 177
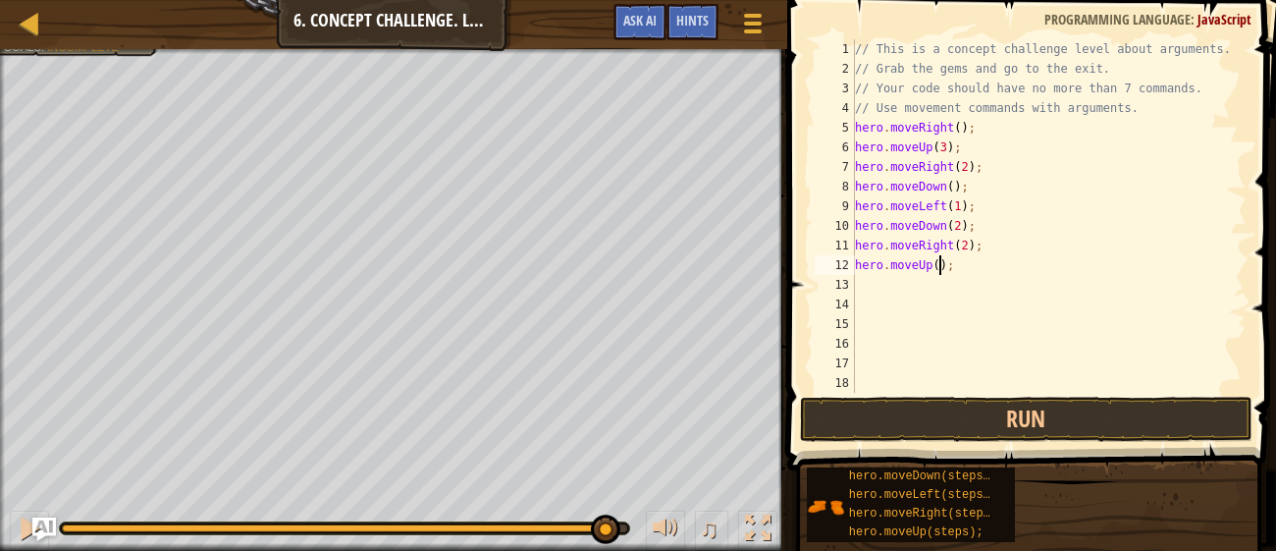
click at [941, 262] on div "// This is a concept challenge level about arguments. // Grab the gems and go t…" at bounding box center [1049, 235] width 396 height 393
type textarea "hero.moveUp(2);"
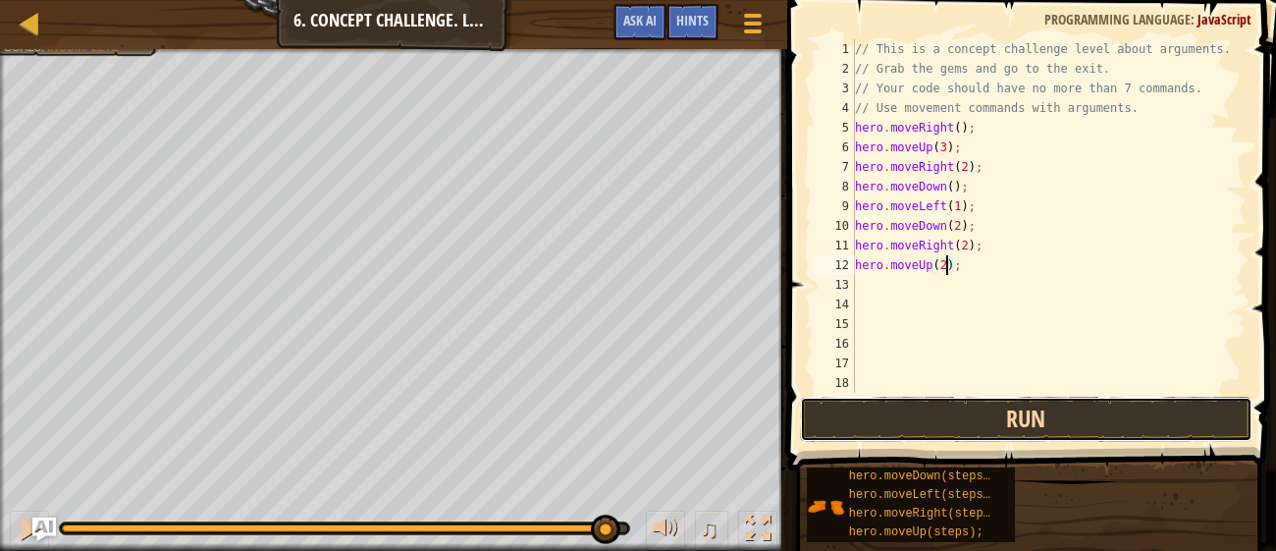
click at [949, 425] on button "Run" at bounding box center [1026, 419] width 452 height 45
